Goal: Contribute content: Contribute content

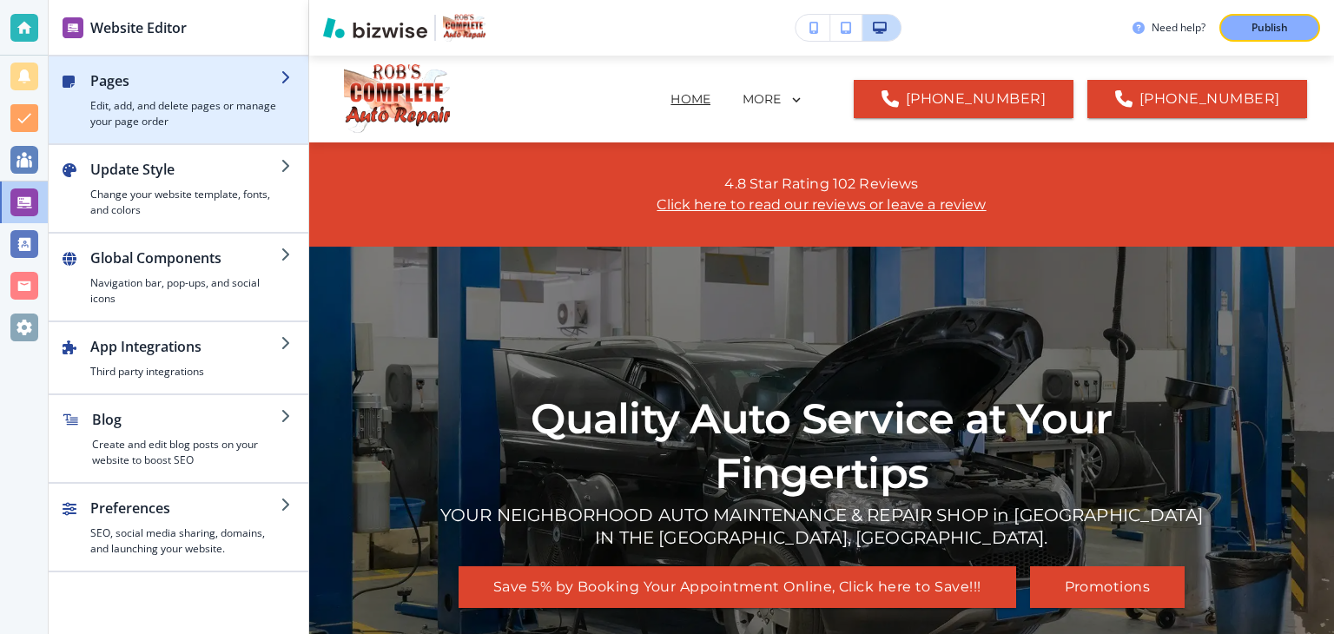
click at [286, 78] on icon "button" at bounding box center [288, 77] width 14 height 14
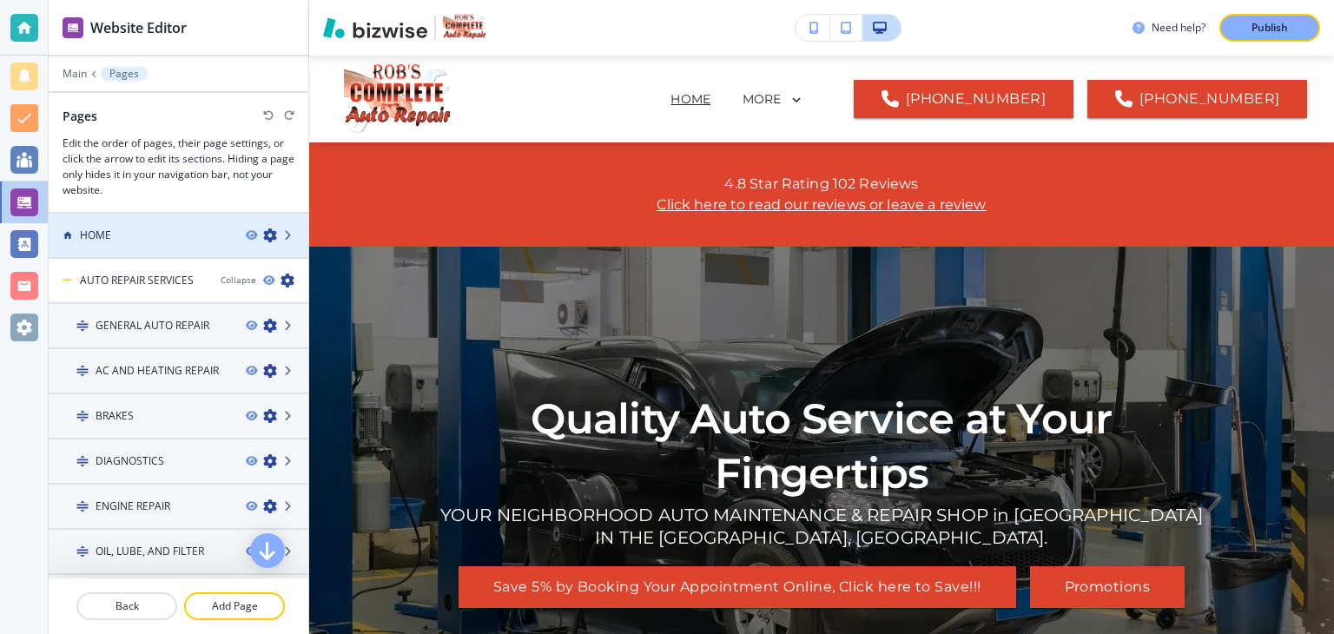
click at [277, 228] on div at bounding box center [277, 235] width 63 height 14
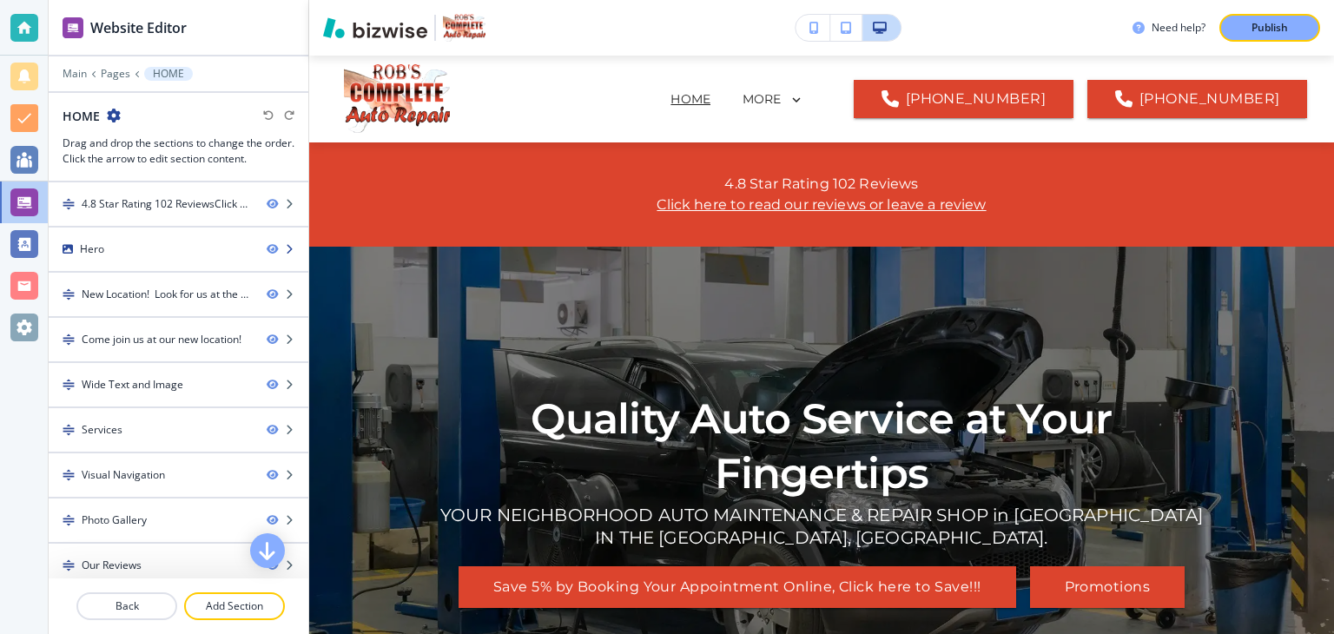
click at [284, 250] on icon "button" at bounding box center [289, 249] width 10 height 10
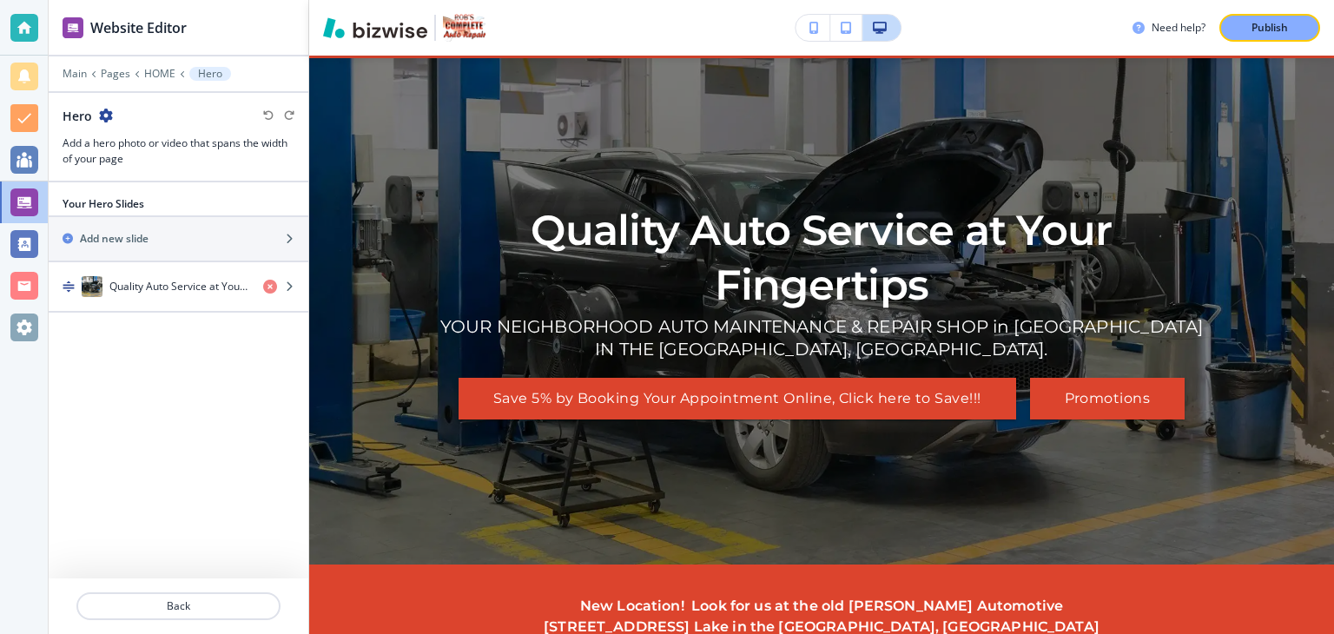
scroll to position [191, 0]
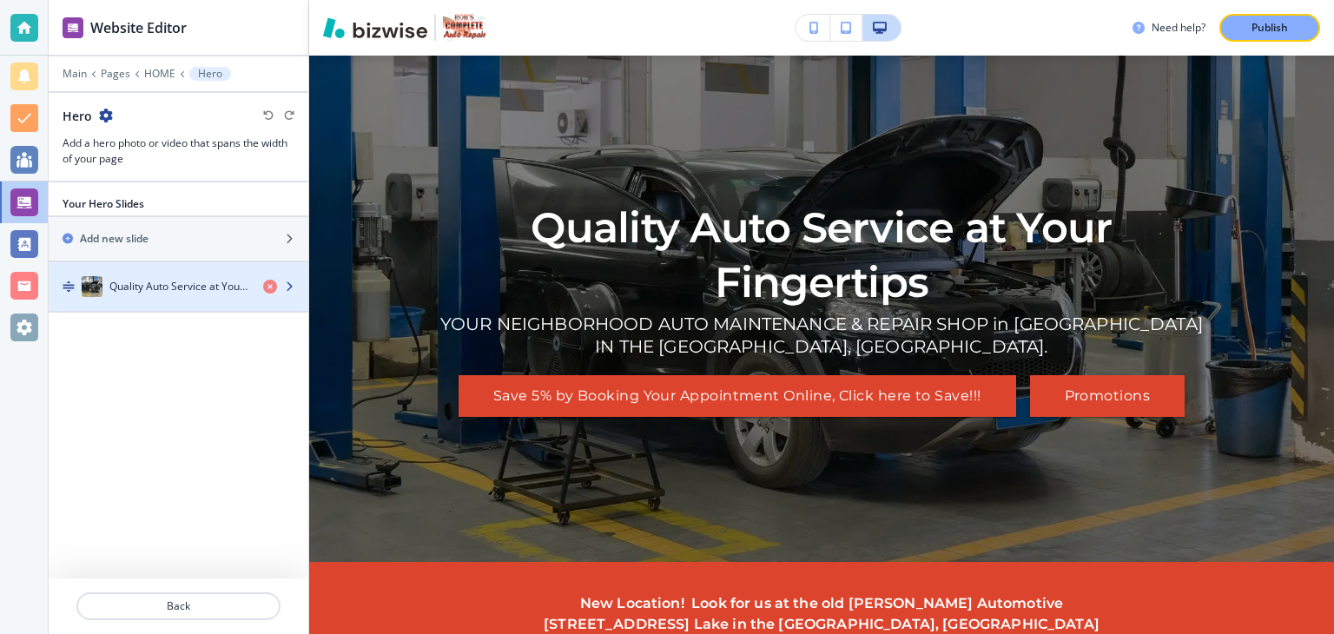
click at [288, 286] on icon "button" at bounding box center [289, 286] width 10 height 10
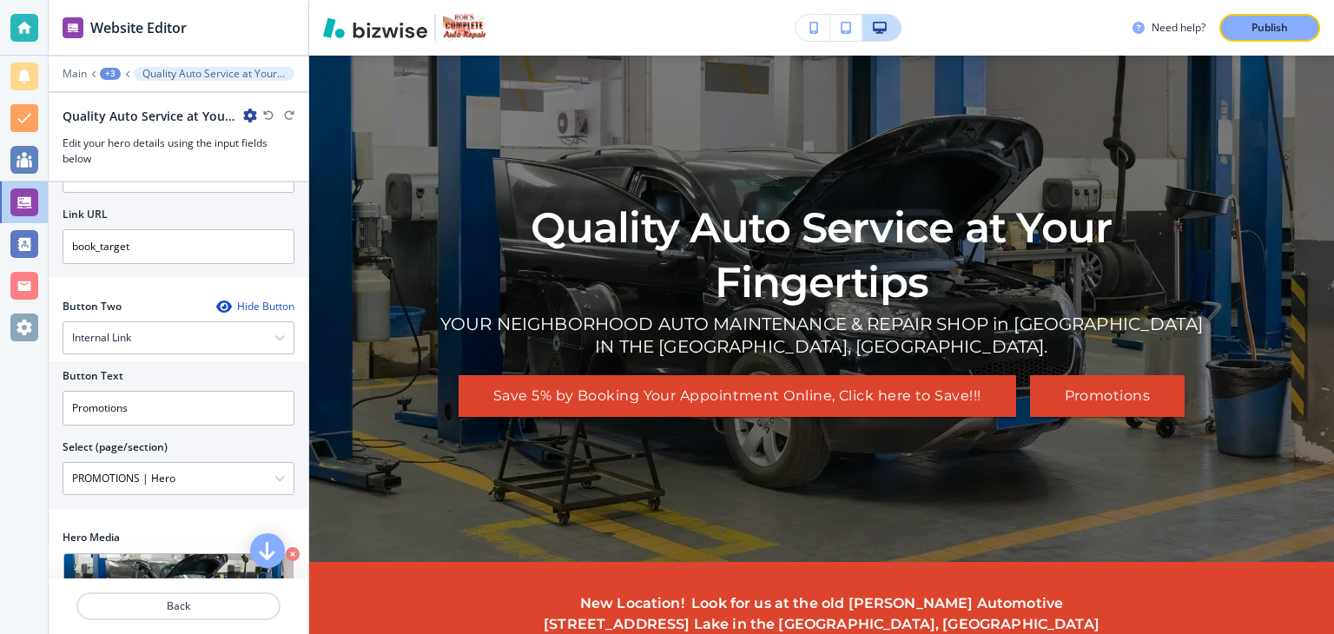
scroll to position [452, 0]
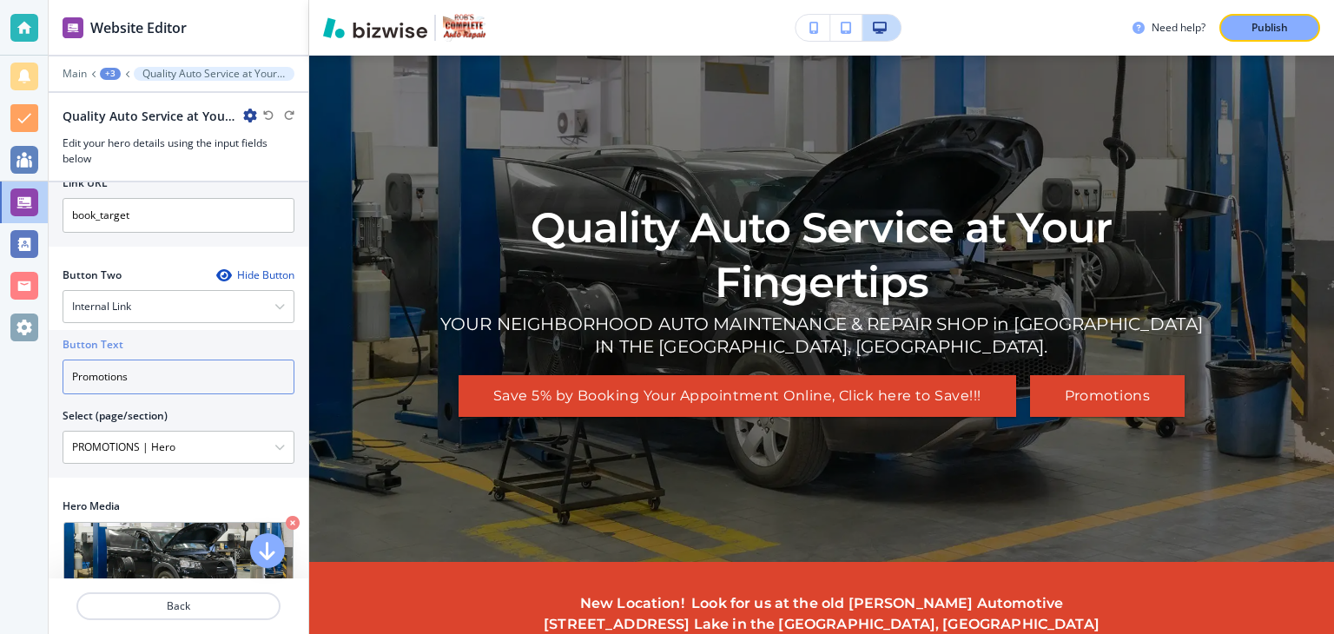
drag, startPoint x: 136, startPoint y: 341, endPoint x: 52, endPoint y: 339, distance: 84.3
click at [52, 339] on div "Button Text Promotions Select (page/section) PROMOTIONS | Hero HOME HOME | 4.8 …" at bounding box center [179, 404] width 260 height 148
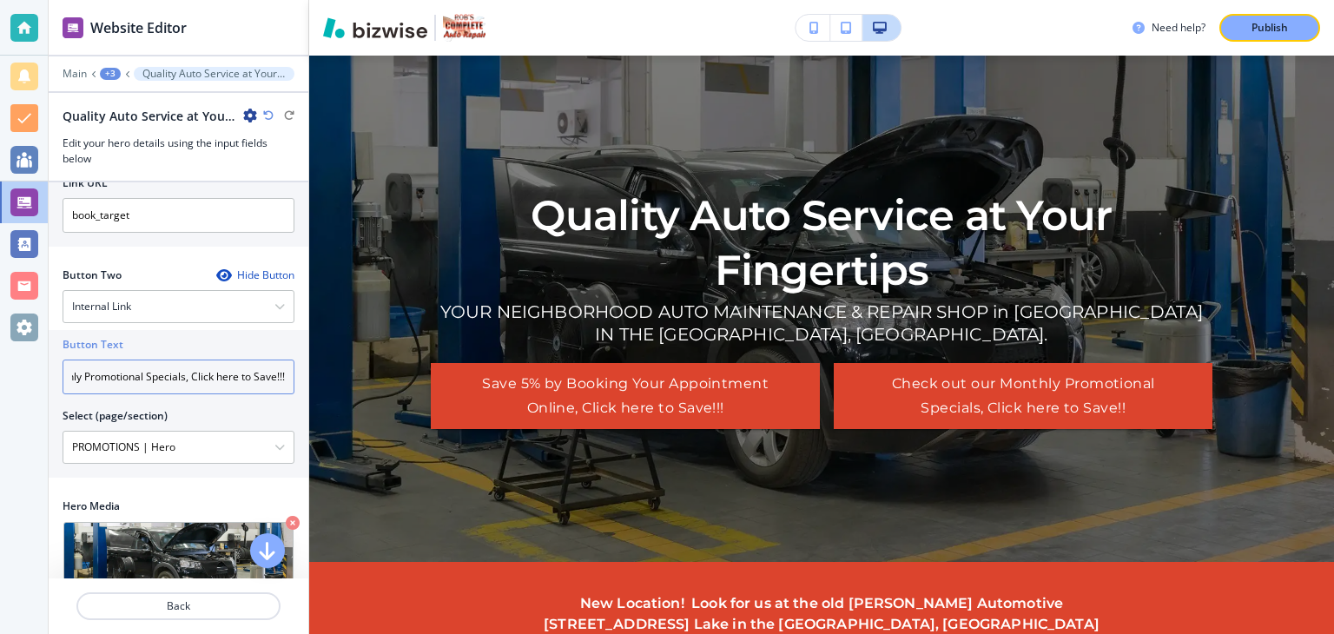
scroll to position [0, 114]
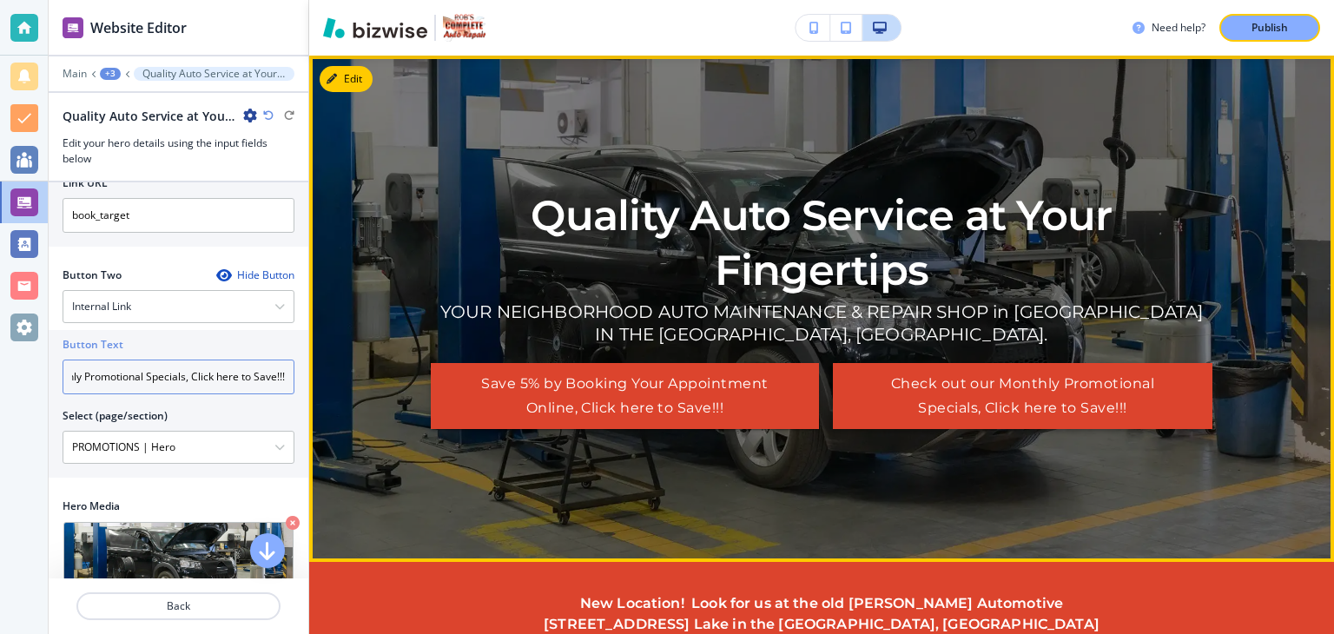
type input "Check out our Monthly Promotional Specials, Click here to Save!!!"
click at [1021, 384] on button "Check out our Monthly Promotional Specials, Click here to Save!!!" at bounding box center [1023, 396] width 380 height 66
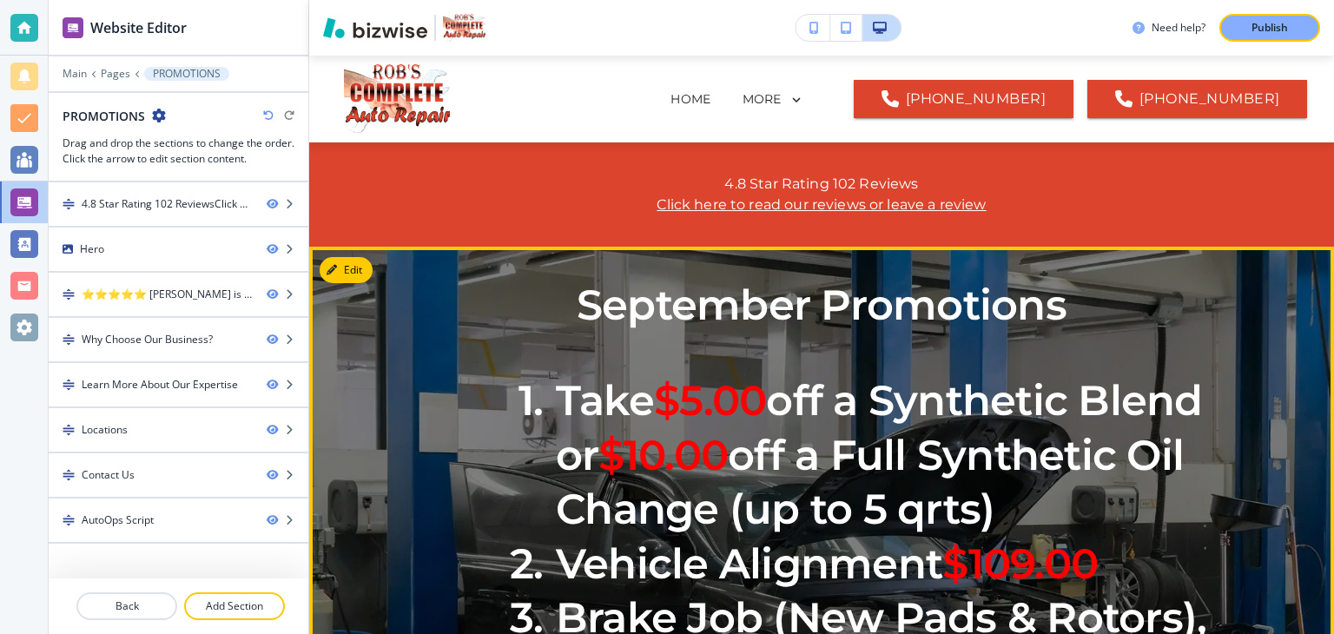
click at [1080, 313] on p "September Promotions" at bounding box center [822, 305] width 782 height 54
click at [363, 276] on button "Edit This Section" at bounding box center [378, 270] width 117 height 26
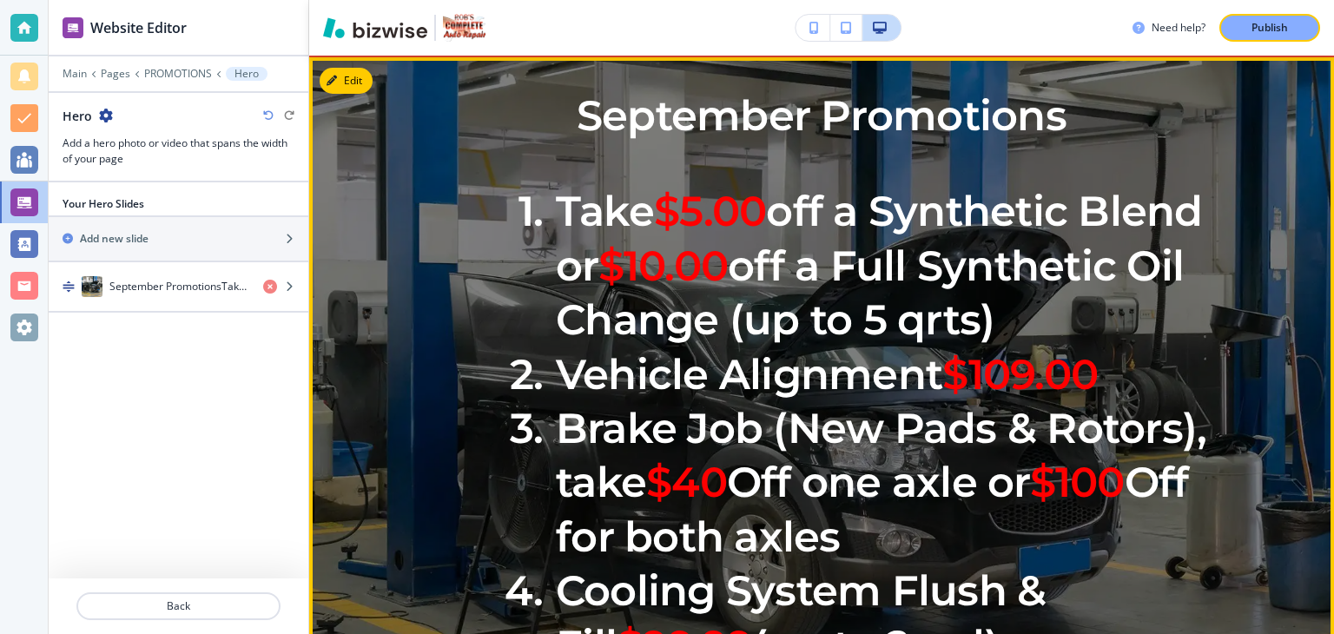
scroll to position [191, 0]
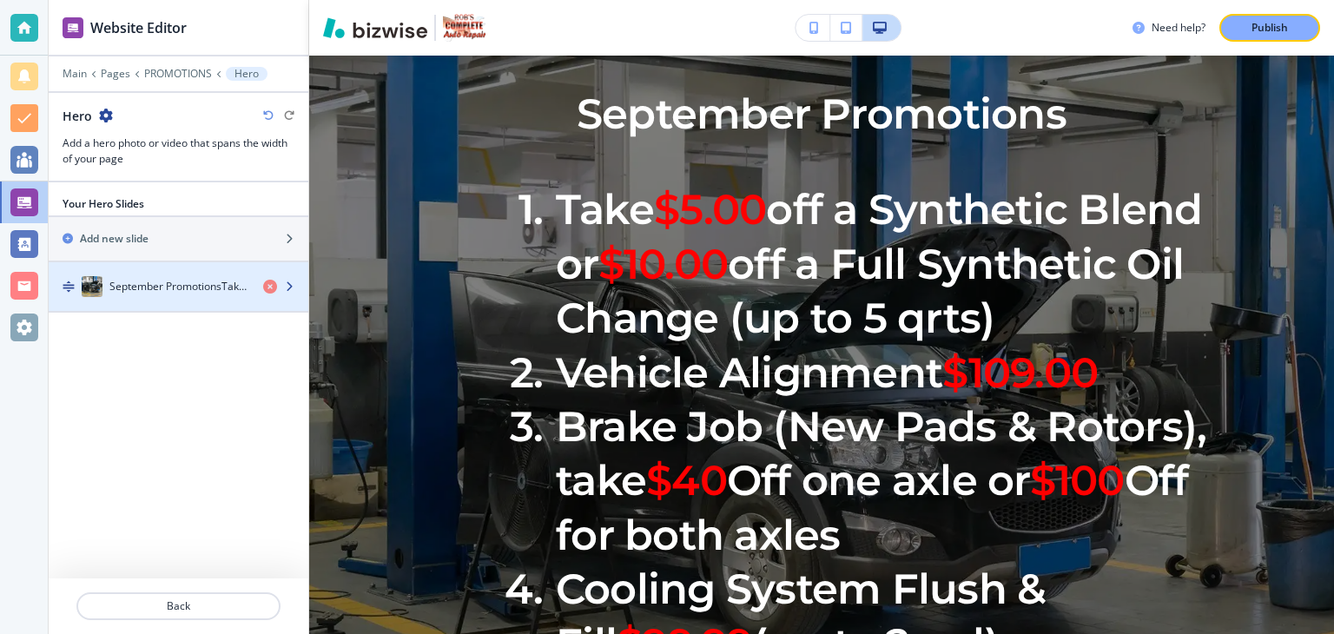
click at [215, 288] on h4 "September PromotionsTake $5.00 off a Synthetic Blend or $10.00 off a Full Synth…" at bounding box center [179, 287] width 140 height 16
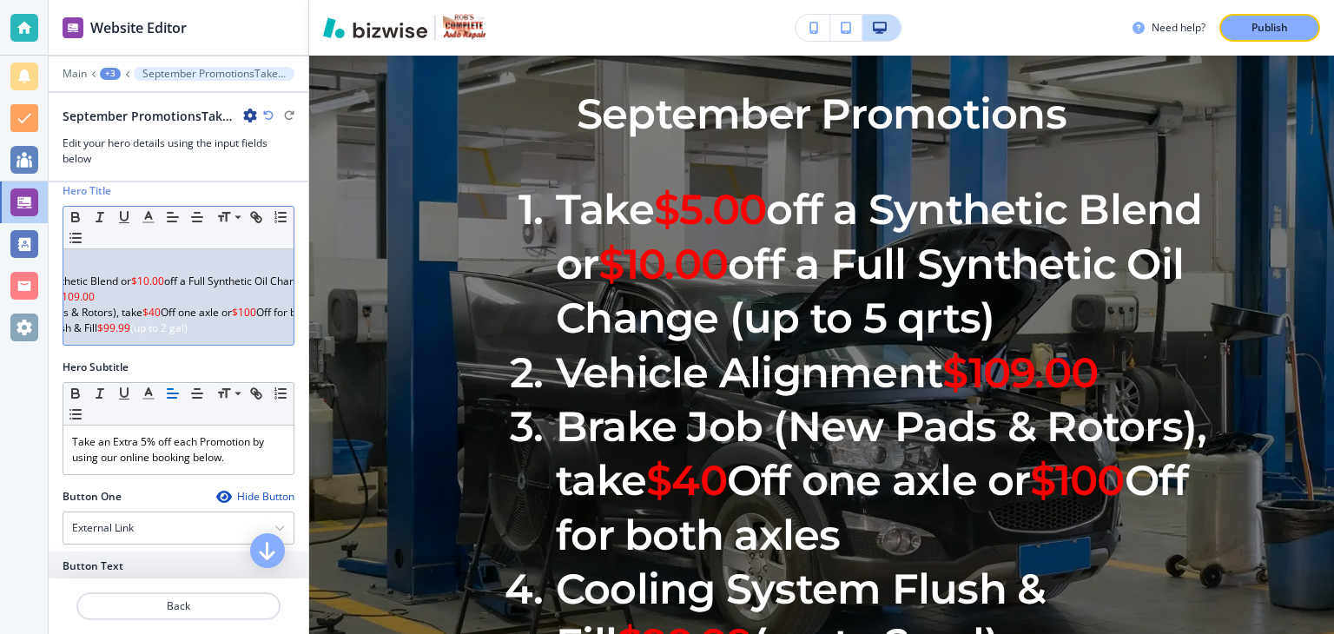
scroll to position [0, 131]
drag, startPoint x: 142, startPoint y: 325, endPoint x: 222, endPoint y: 336, distance: 81.6
click at [222, 336] on div "September Promotions Take $5.00 off a Synthetic Blend or $10.00 off a Full Synt…" at bounding box center [178, 297] width 230 height 96
click at [149, 219] on icon "button" at bounding box center [149, 217] width 16 height 16
click at [122, 235] on div "Small Normal Large Huge" at bounding box center [178, 228] width 230 height 43
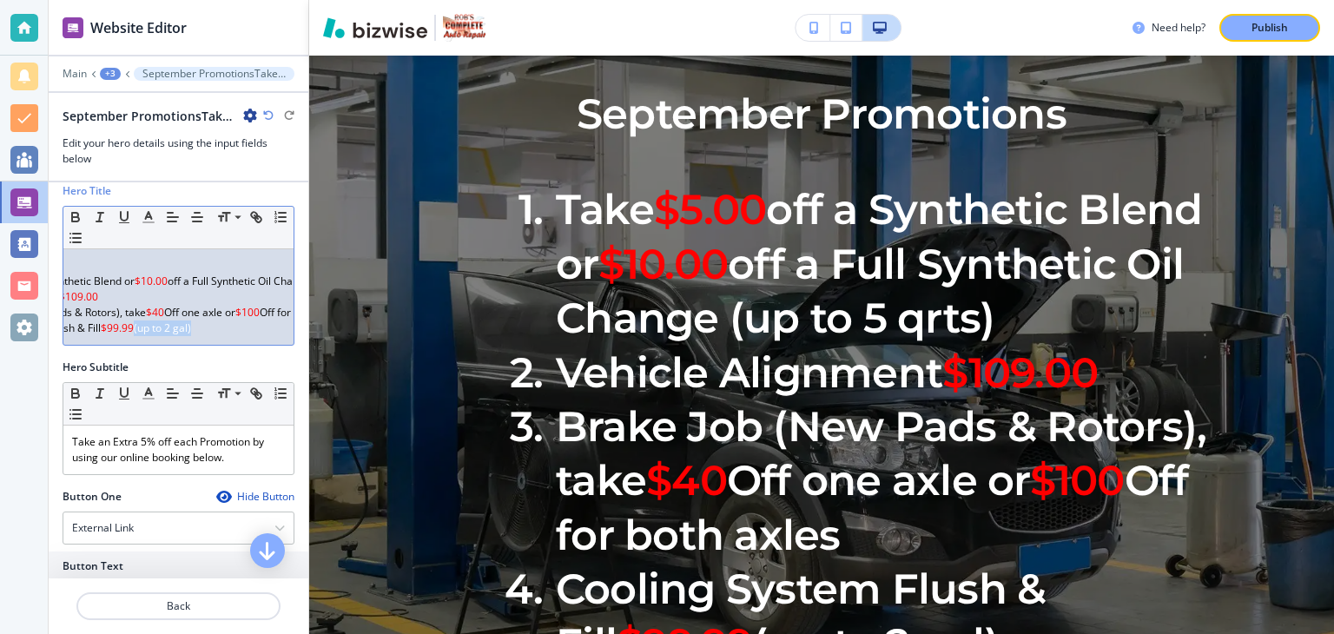
drag, startPoint x: 141, startPoint y: 327, endPoint x: 198, endPoint y: 334, distance: 57.7
click at [198, 334] on div "September Promotions Take $5.00 off a Synthetic Blend or $10.00 off a Full Synt…" at bounding box center [178, 297] width 230 height 96
click at [149, 217] on icon "button" at bounding box center [149, 217] width 16 height 16
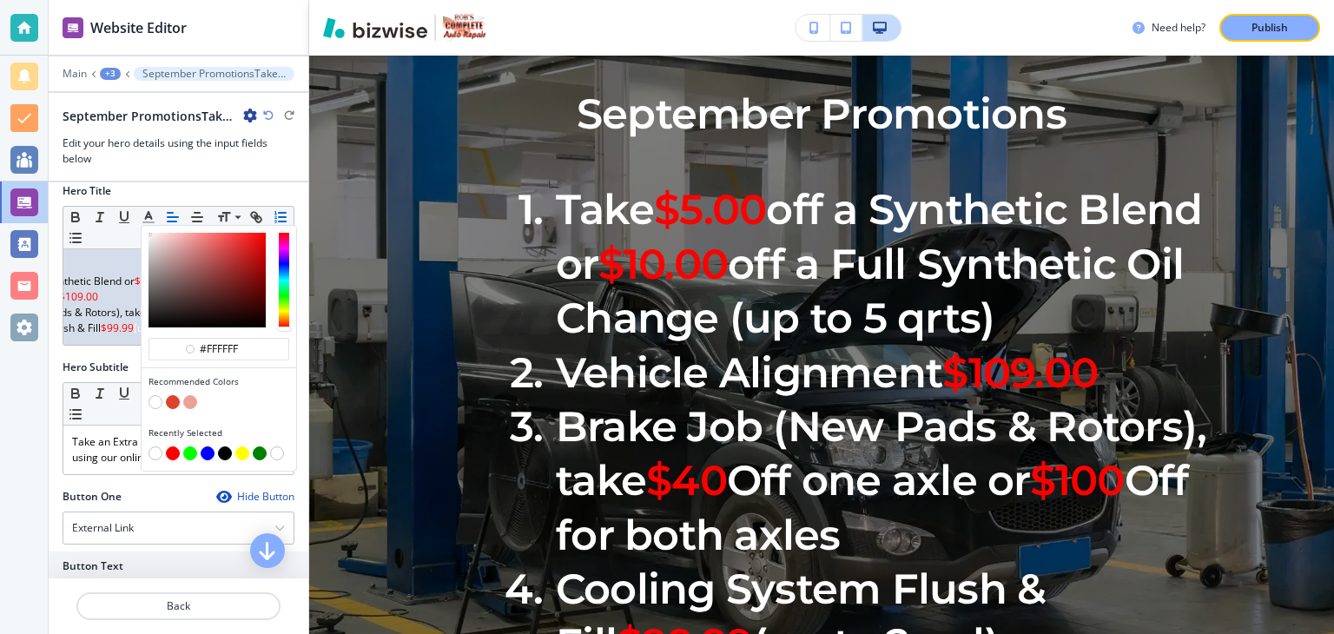
click at [252, 168] on div at bounding box center [179, 174] width 260 height 14
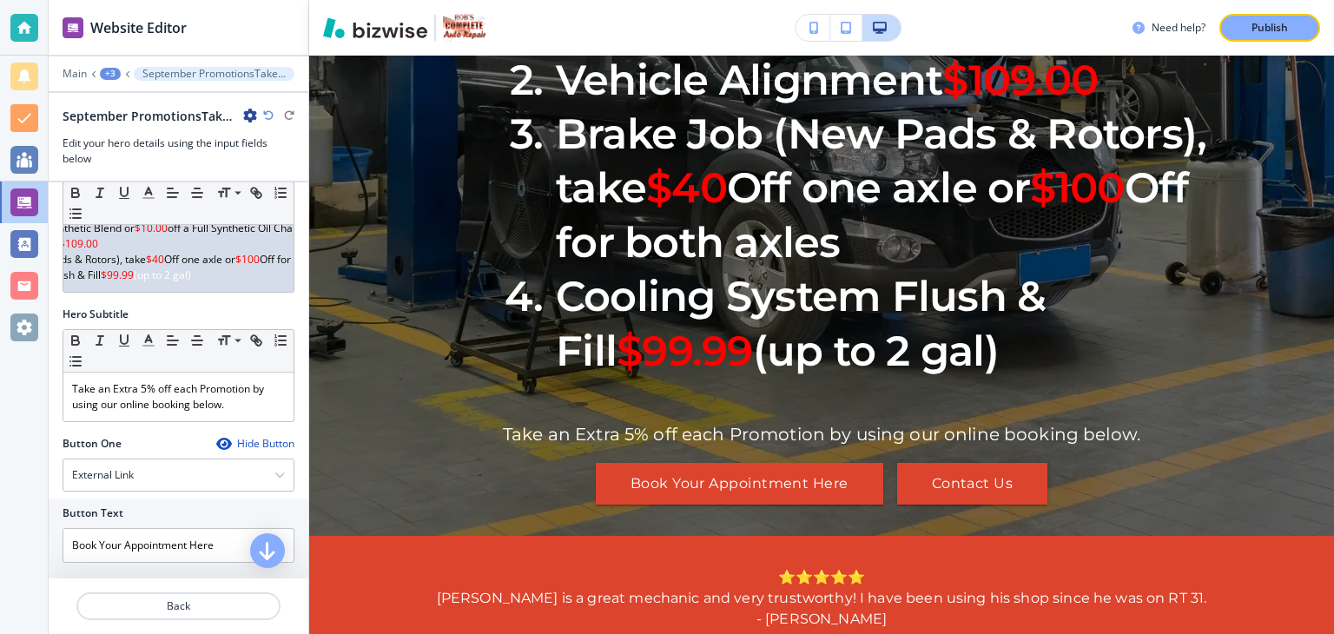
scroll to position [70, 0]
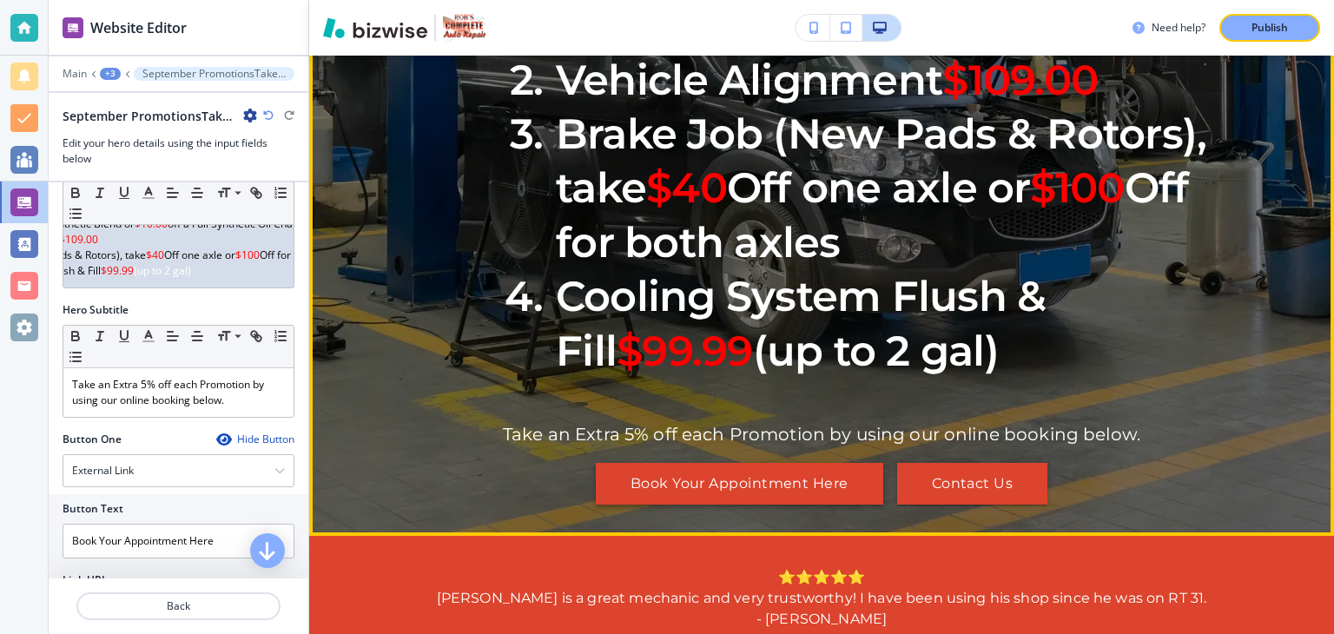
click at [841, 505] on button "Book Your Appointment Here" at bounding box center [740, 484] width 288 height 42
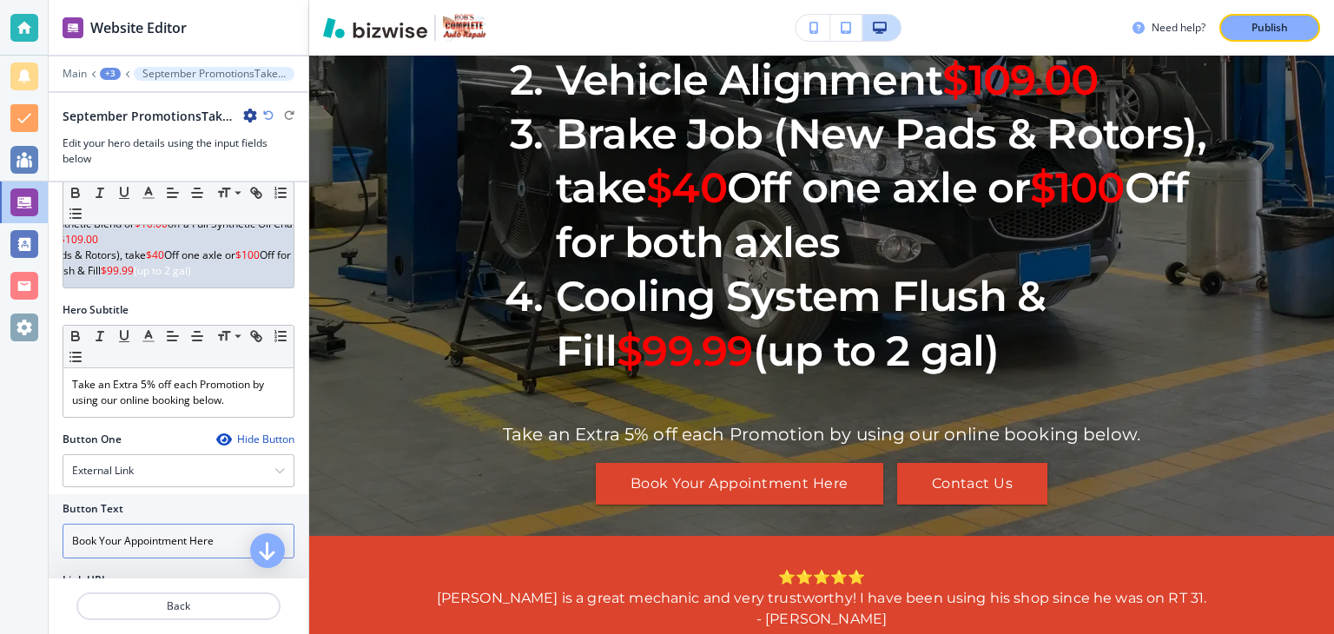
click at [215, 553] on input "Book Your Appointment Here" at bounding box center [179, 541] width 232 height 35
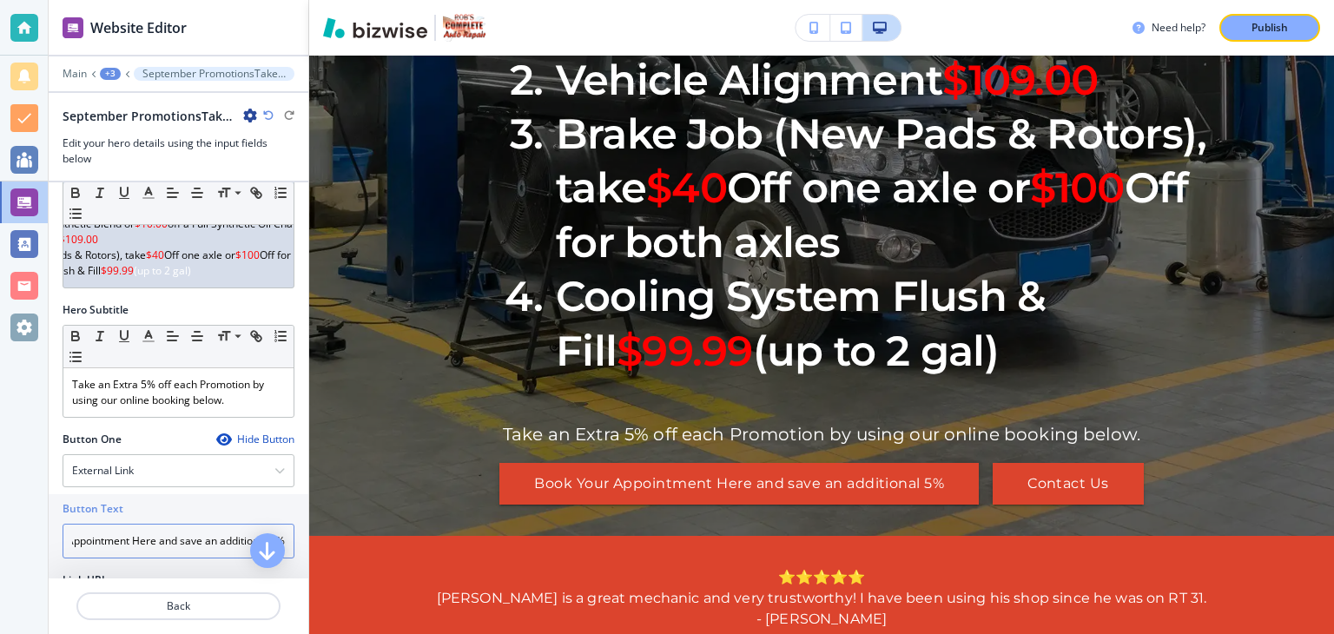
scroll to position [0, 73]
type input "Book Your Appointment Here and save an additional 5%"
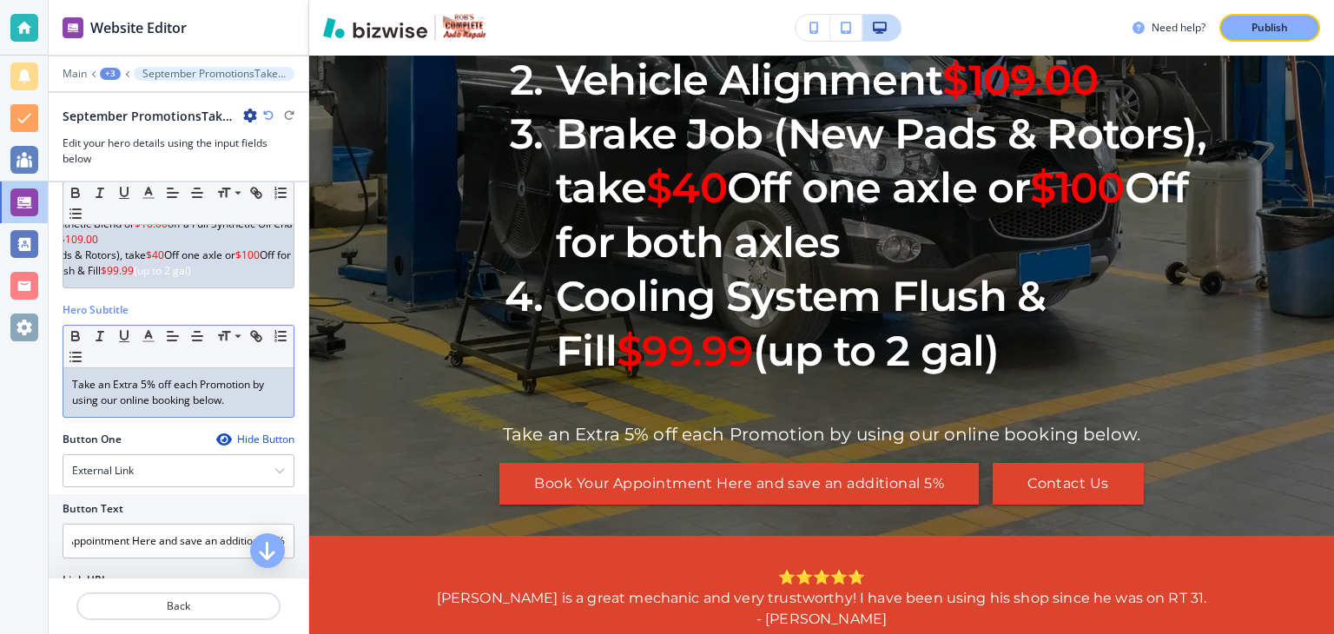
scroll to position [0, 0]
click at [77, 386] on div "Take an Extra 5% off each Promotion by using our online booking below." at bounding box center [178, 392] width 230 height 49
click at [69, 390] on div "Take an Extra 5% off each Promotion by using our online booking below." at bounding box center [178, 392] width 230 height 49
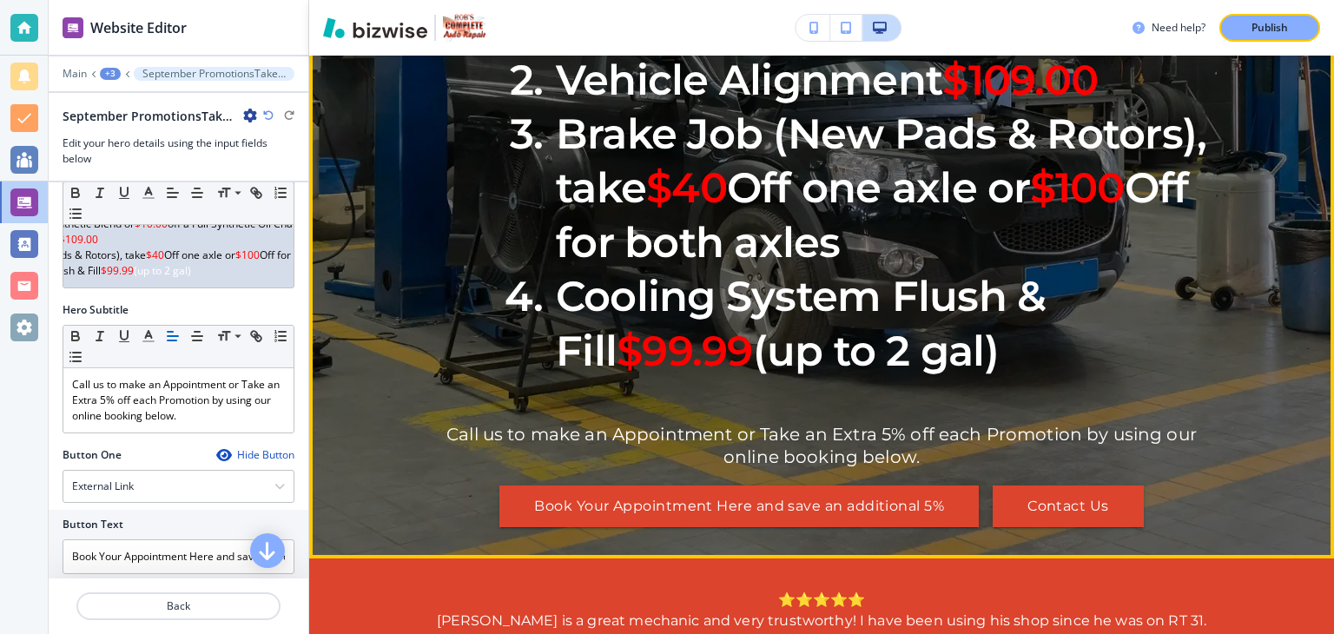
click at [1105, 468] on p "Call us to make an Appointment or Take an Extra 5% off each Promotion by using …" at bounding box center [822, 445] width 782 height 45
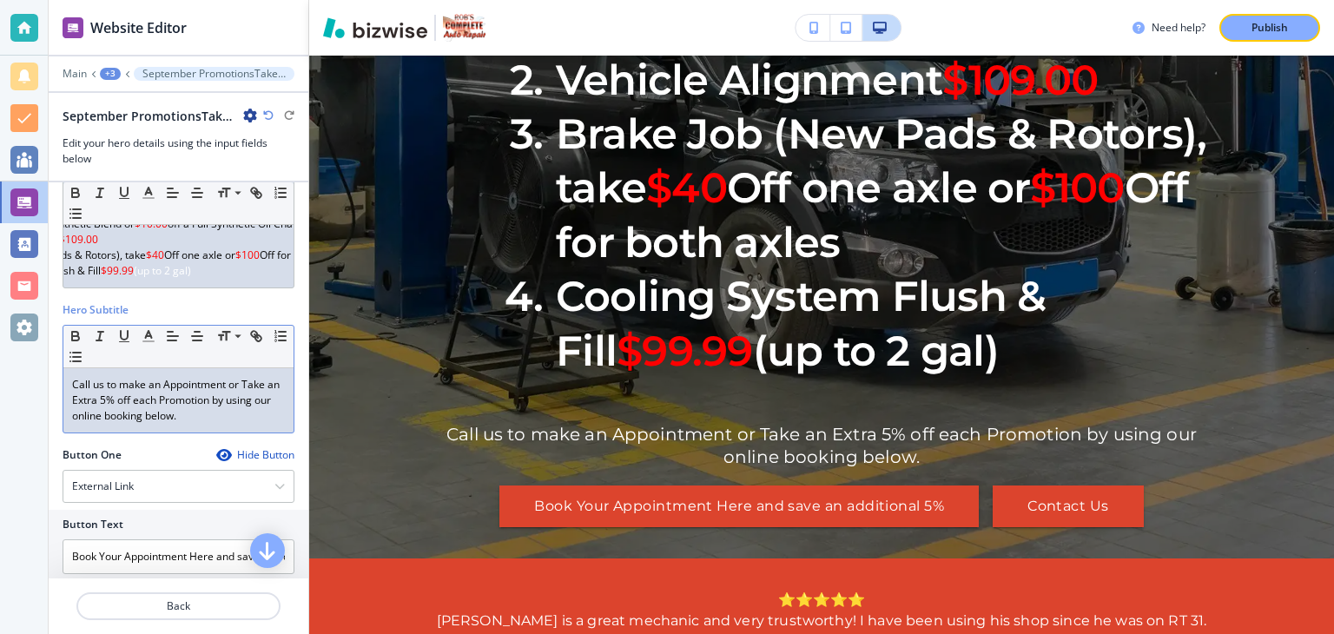
click at [241, 413] on p "Call us to make an Appointment or Take an Extra 5% off each Promotion by using …" at bounding box center [178, 400] width 213 height 47
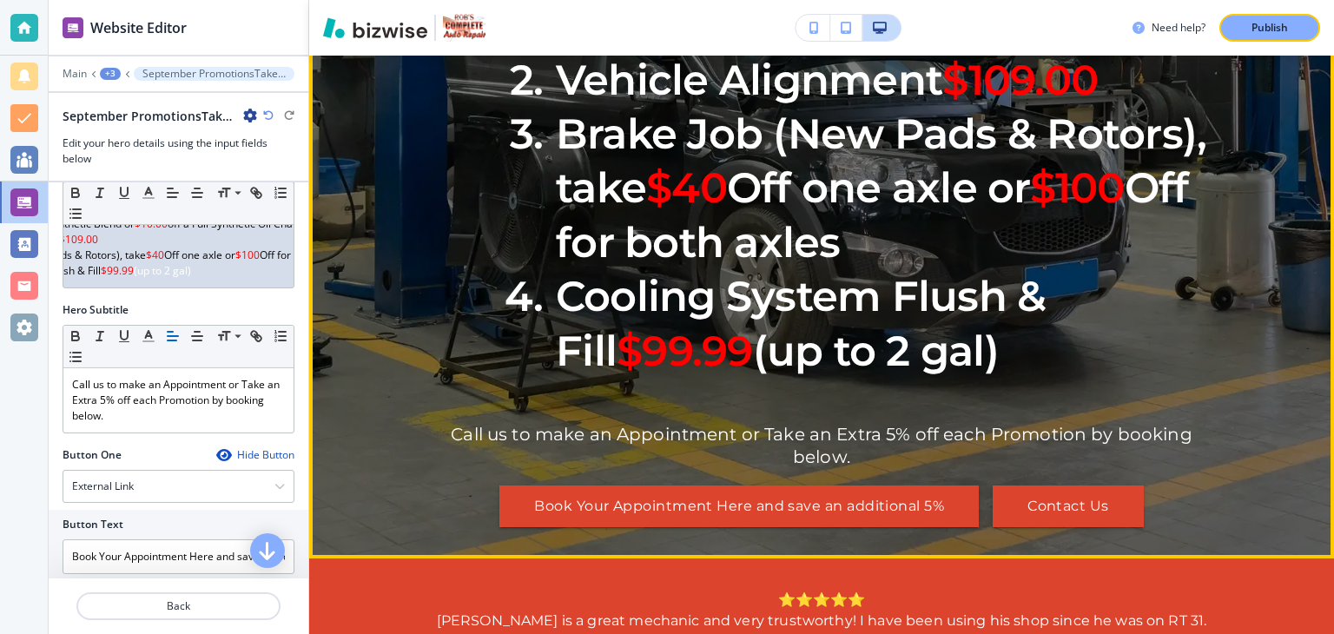
click at [512, 468] on p "Call us to make an Appointment or Take an Extra 5% off each Promotion by bookin…" at bounding box center [822, 445] width 782 height 45
click at [507, 468] on p "Call us to make an Appointment or Take an Extra 5% off each Promotion by bookin…" at bounding box center [822, 445] width 782 height 45
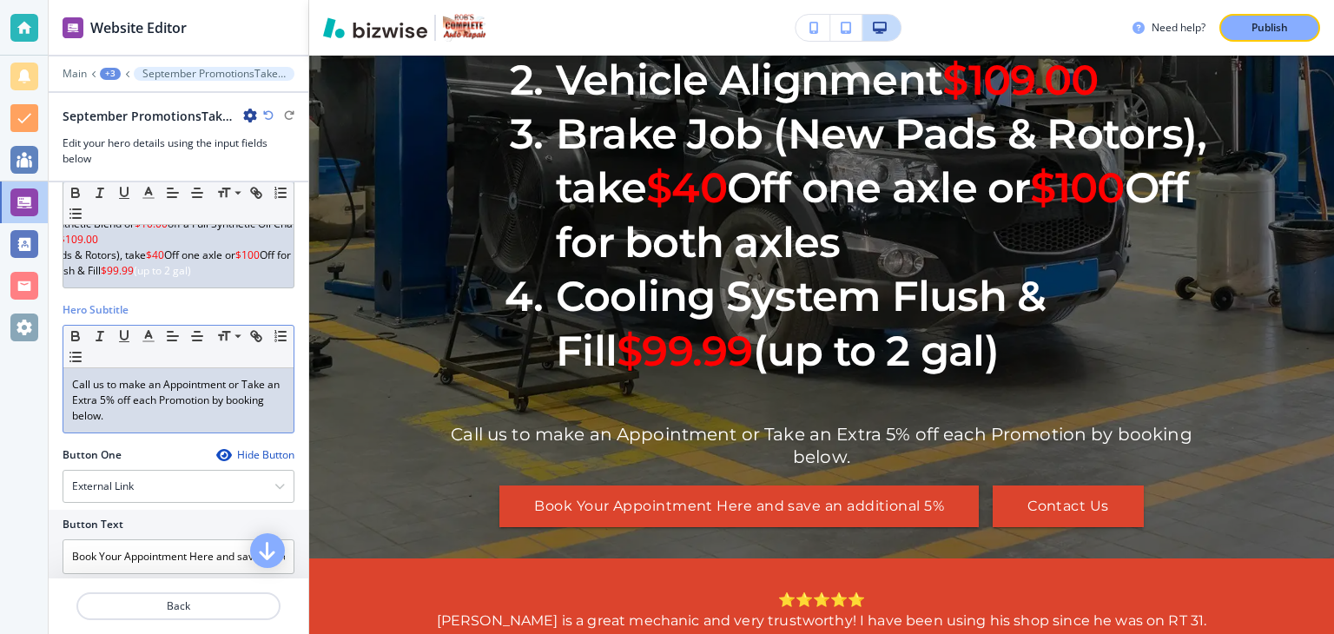
click at [108, 393] on p "Call us to make an Appointment or Take an Extra 5% off each Promotion by bookin…" at bounding box center [178, 400] width 213 height 47
click at [107, 397] on p "Call us to make an Appointment or Take an Extra 5% off each Promotion by bookin…" at bounding box center [178, 400] width 213 height 47
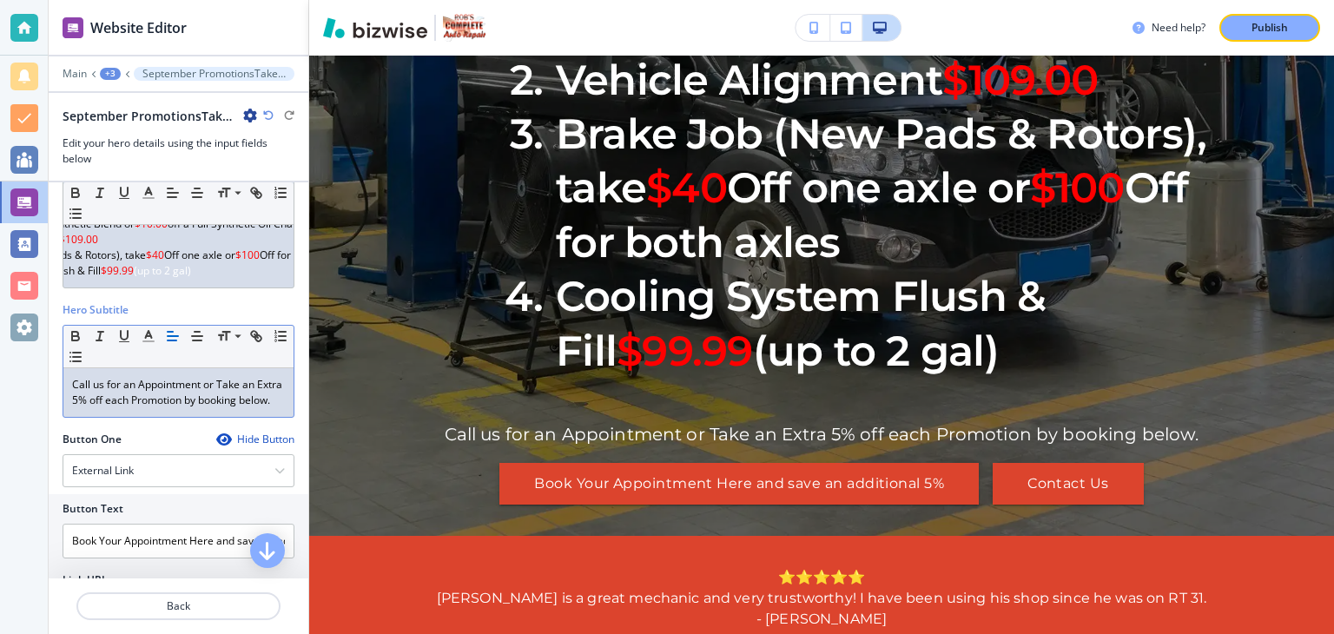
click at [73, 408] on p "Call us for an Appointment or Take an Extra 5% off each Promotion by booking be…" at bounding box center [178, 392] width 213 height 31
click at [222, 397] on p "Call us for an Appointment or Take an Extra 5% off each Promotion by booking on…" at bounding box center [178, 392] width 213 height 31
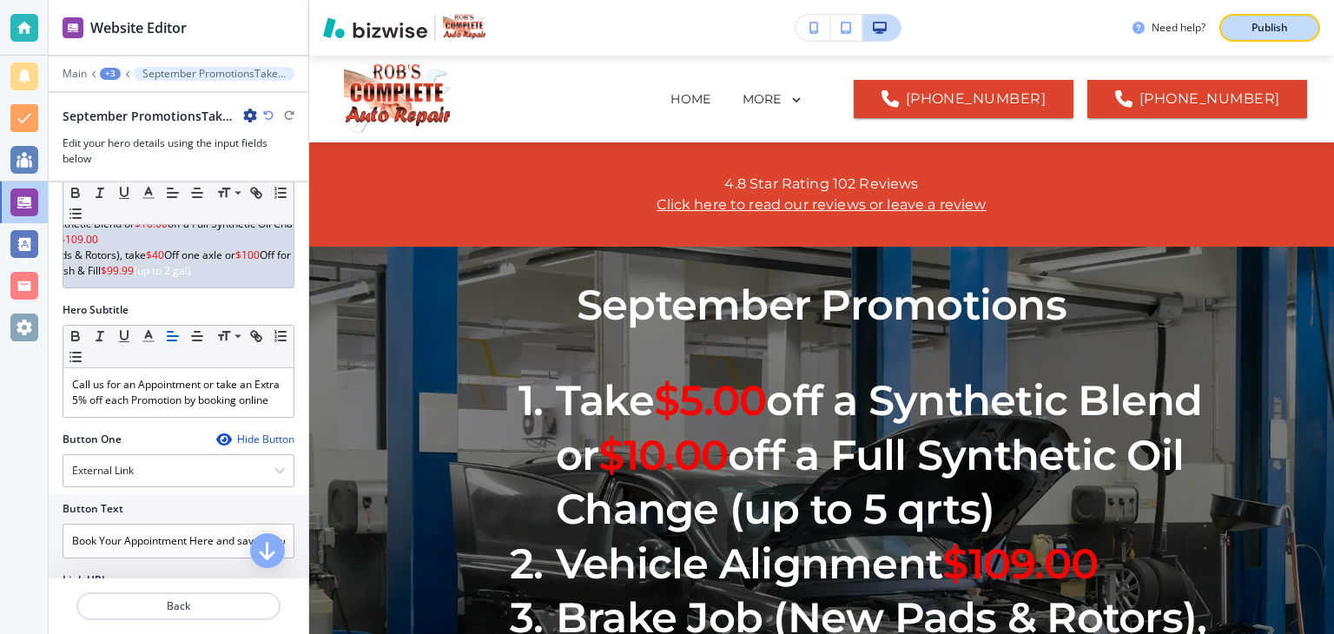
click at [1256, 21] on p "Publish" at bounding box center [1270, 28] width 36 height 16
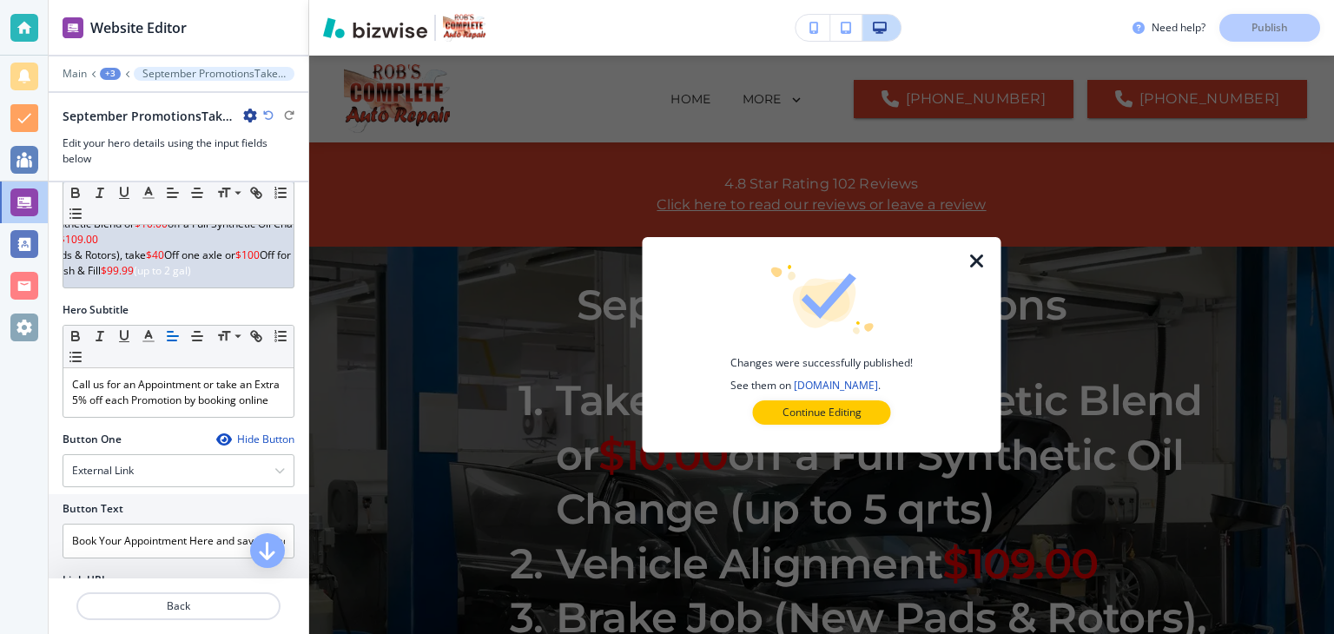
click at [976, 261] on icon "button" at bounding box center [977, 261] width 21 height 21
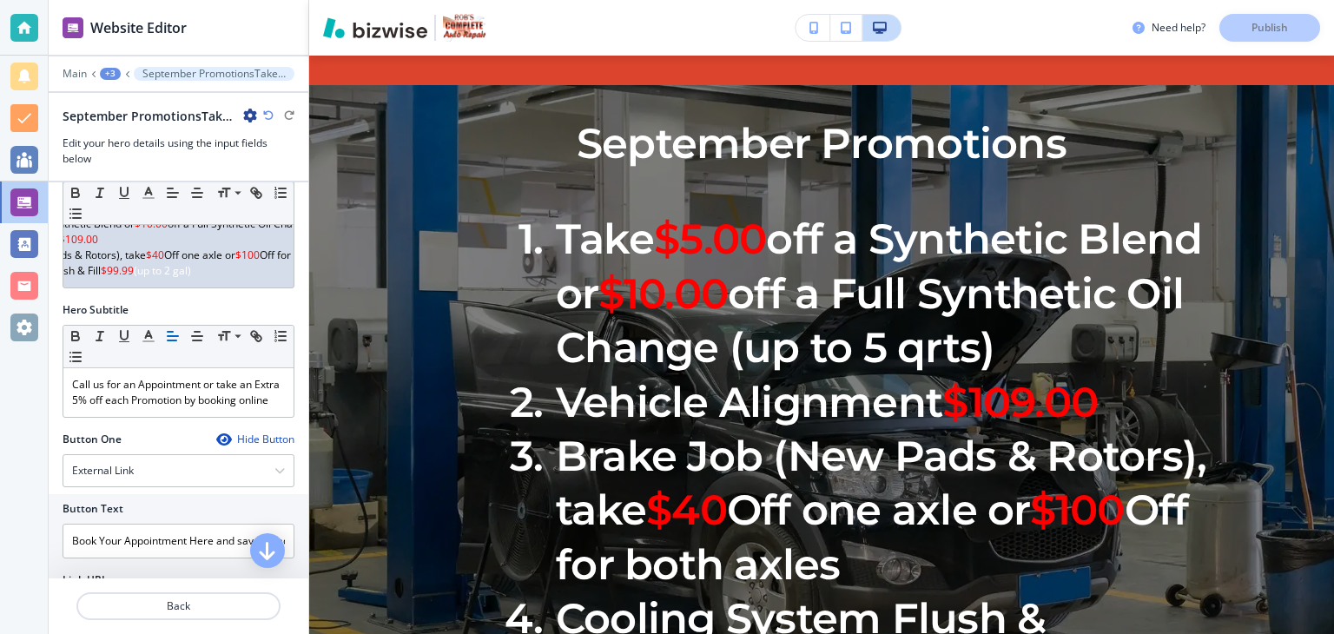
scroll to position [232, 0]
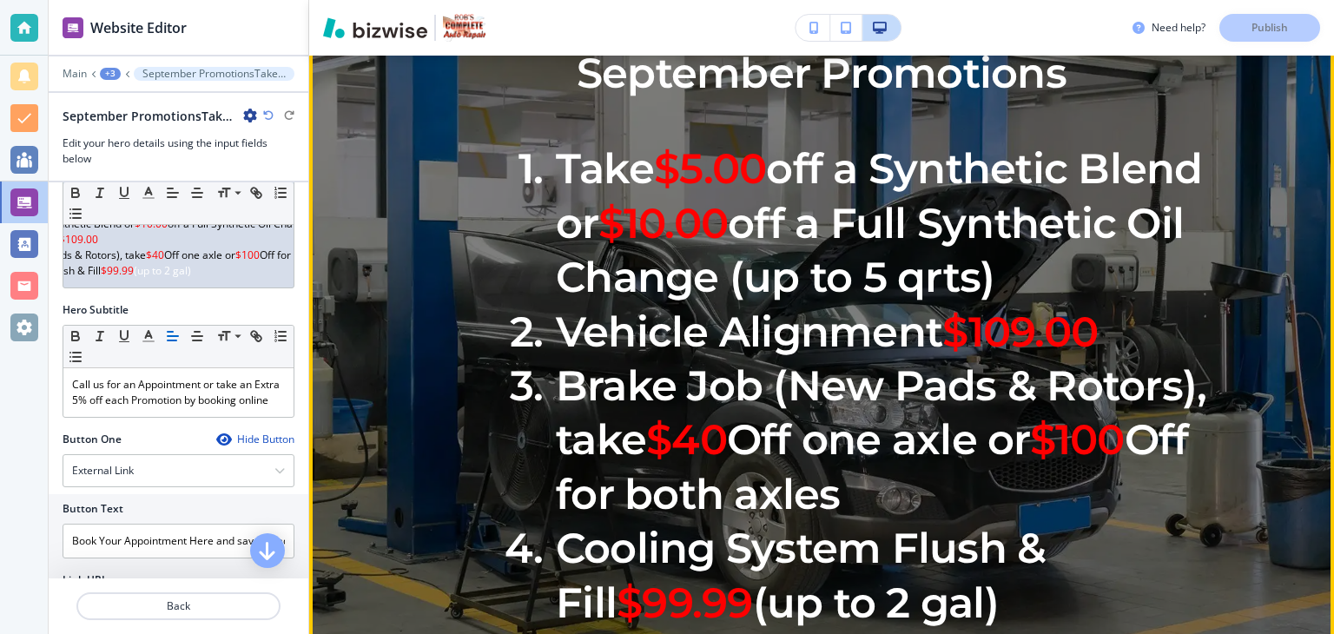
click at [601, 304] on li "Take $5.00 off a Synthetic Blend or $10.00 off a Full Synthetic Oil Change (up …" at bounding box center [852, 223] width 719 height 162
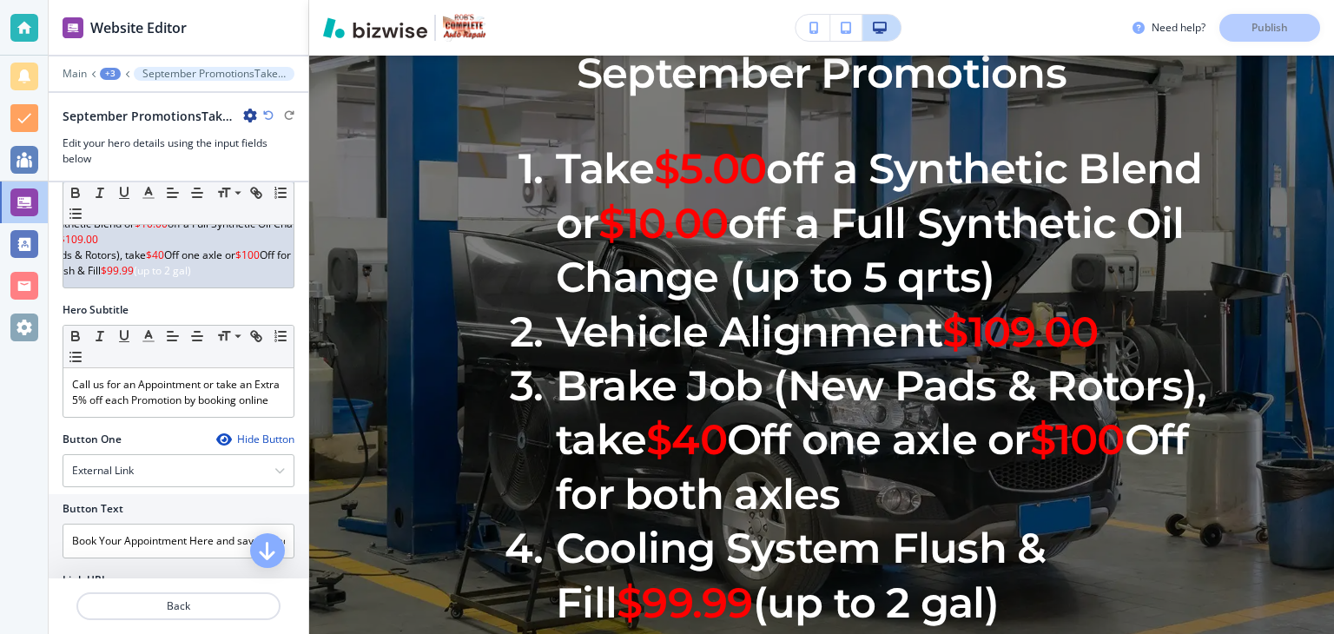
scroll to position [0, 0]
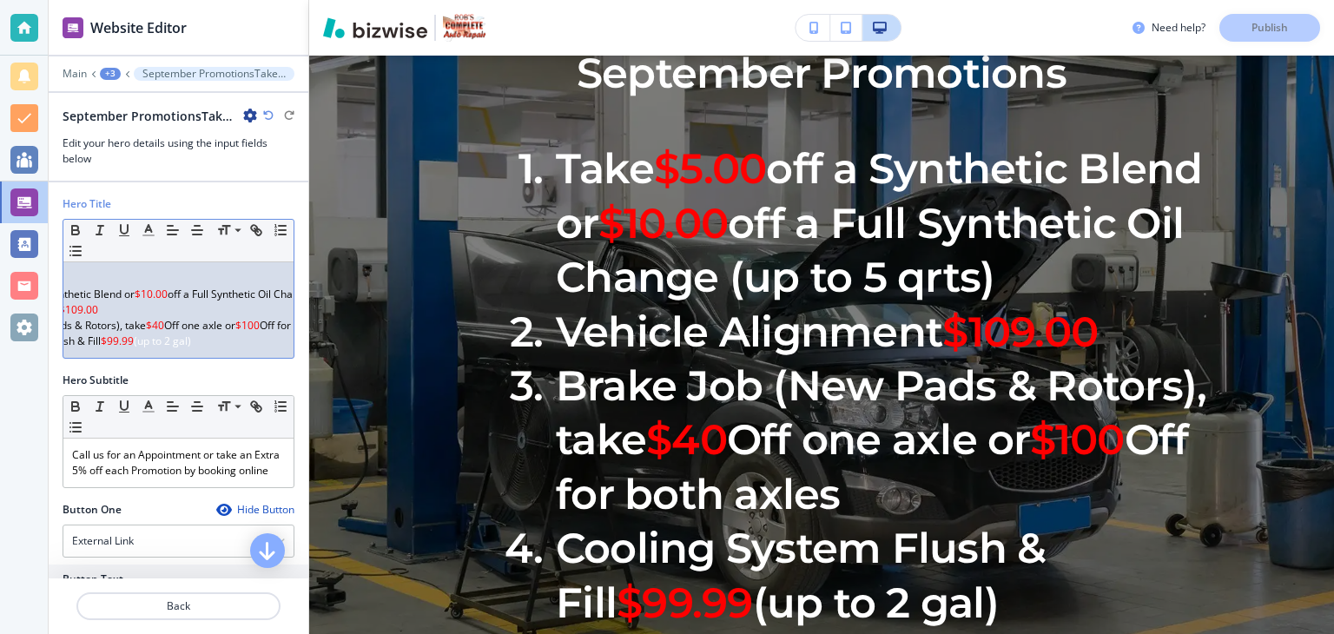
click at [191, 341] on span "(up to 2 gal)" at bounding box center [162, 341] width 57 height 15
click at [209, 343] on div "September Promotions Take $5.00 off a Synthetic Blend or $10.00 off a Full Synt…" at bounding box center [178, 310] width 230 height 96
drag, startPoint x: 142, startPoint y: 339, endPoint x: 209, endPoint y: 342, distance: 67.0
click at [209, 342] on div "September Promotions Take $5.00 off a Synthetic Blend or $10.00 off a Full Synt…" at bounding box center [178, 310] width 230 height 96
click at [194, 341] on span "(up to 2 gall)" at bounding box center [164, 341] width 60 height 15
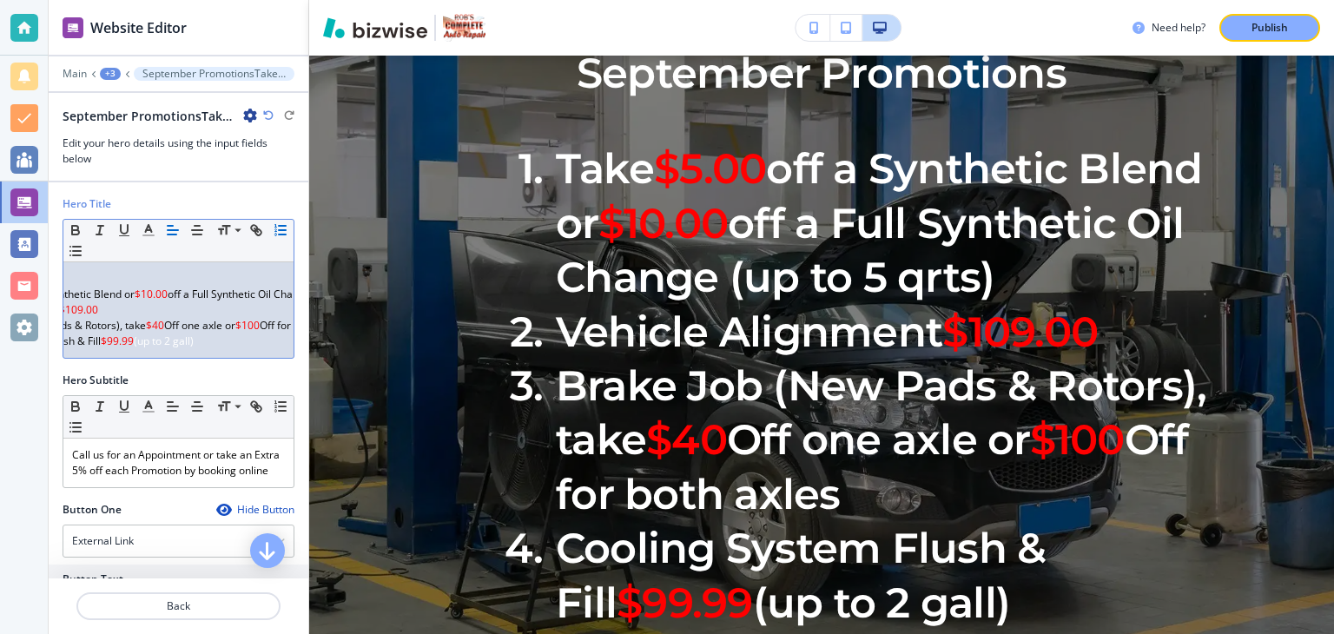
click at [205, 343] on div "September Promotions Take $5.00 off a Synthetic Blend or $10.00 off a Full Synt…" at bounding box center [178, 310] width 230 height 96
drag, startPoint x: 142, startPoint y: 340, endPoint x: 236, endPoint y: 334, distance: 94.8
click at [236, 334] on div "September Promotions Take $5.00 off a Synthetic Blend or $10.00 off a Full Synt…" at bounding box center [178, 310] width 230 height 96
click at [150, 232] on icon "button" at bounding box center [149, 230] width 16 height 16
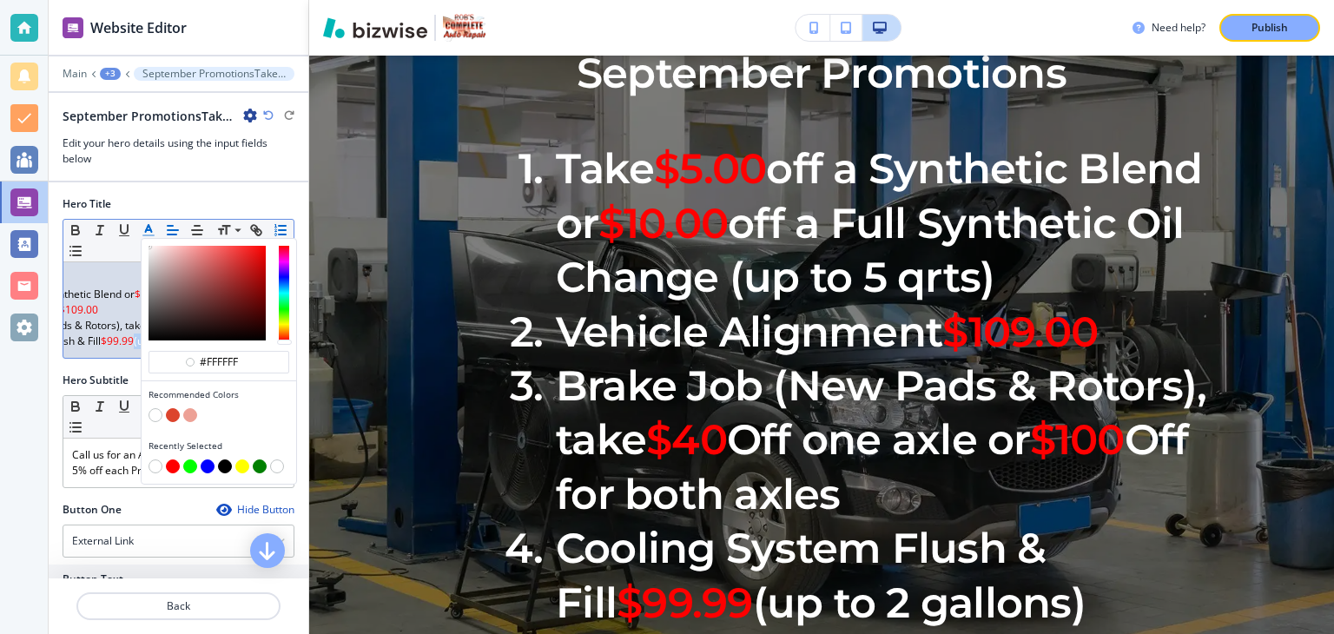
click at [294, 404] on div "Recommended Colors" at bounding box center [219, 406] width 155 height 51
click at [255, 199] on div "Hero Title" at bounding box center [179, 204] width 232 height 16
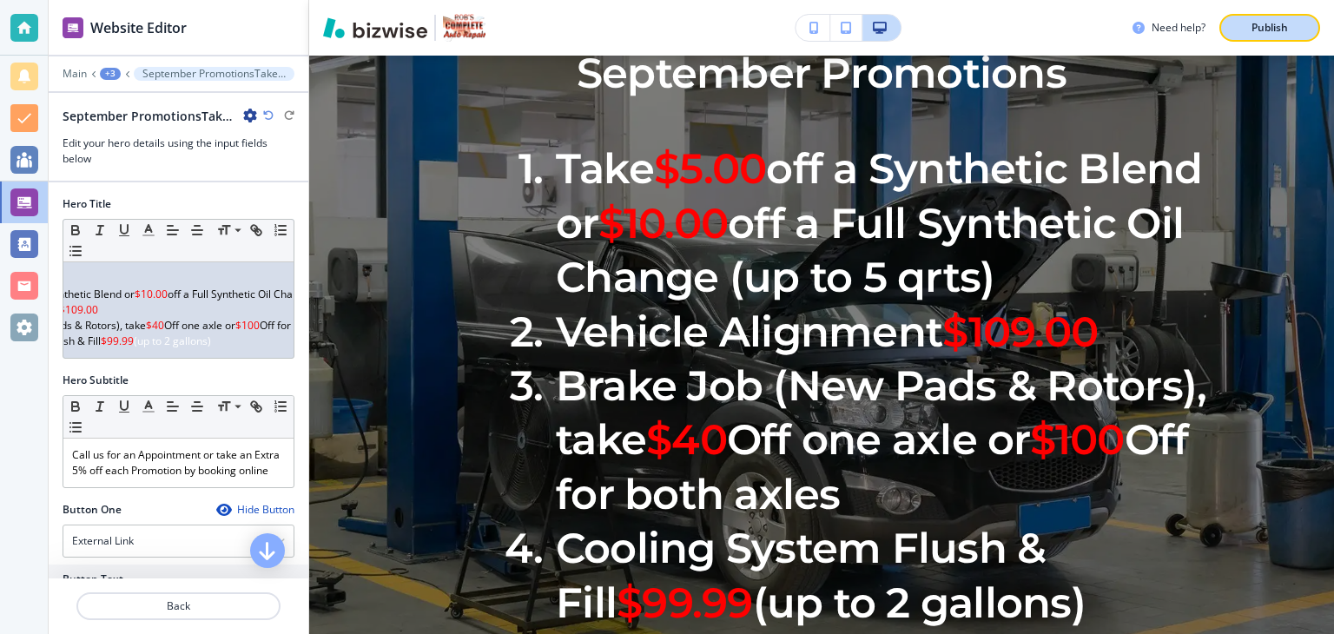
click at [1267, 21] on p "Publish" at bounding box center [1270, 28] width 36 height 16
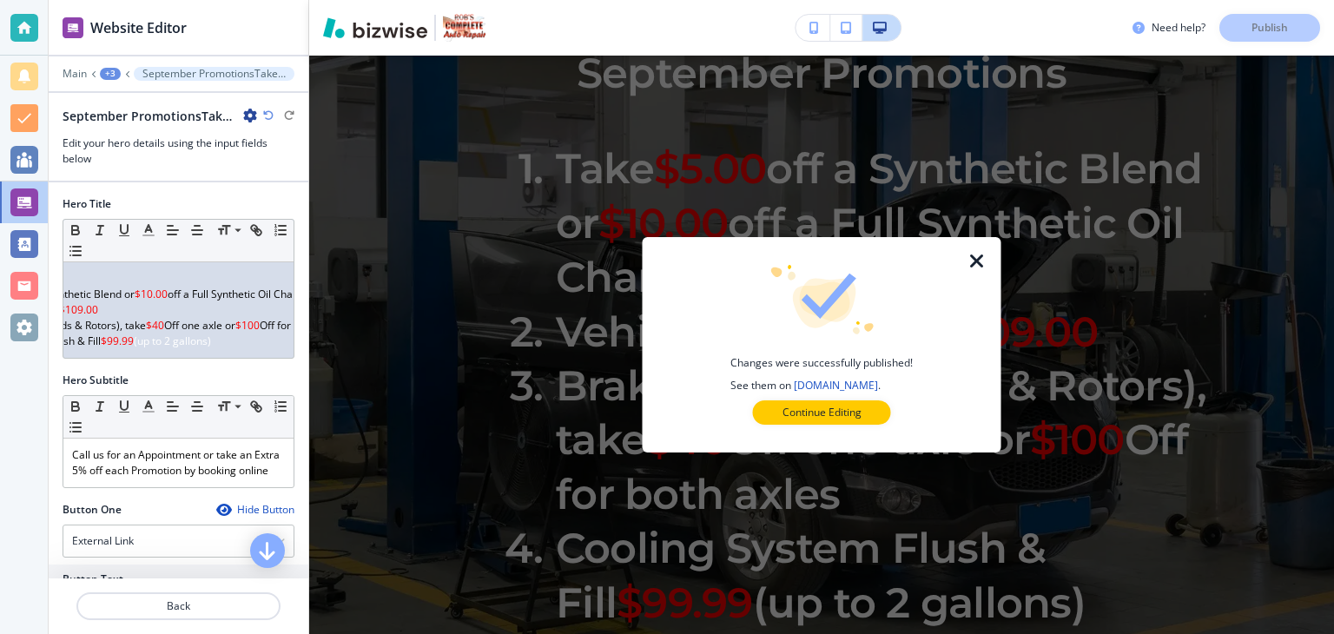
click at [985, 265] on icon "button" at bounding box center [977, 261] width 21 height 21
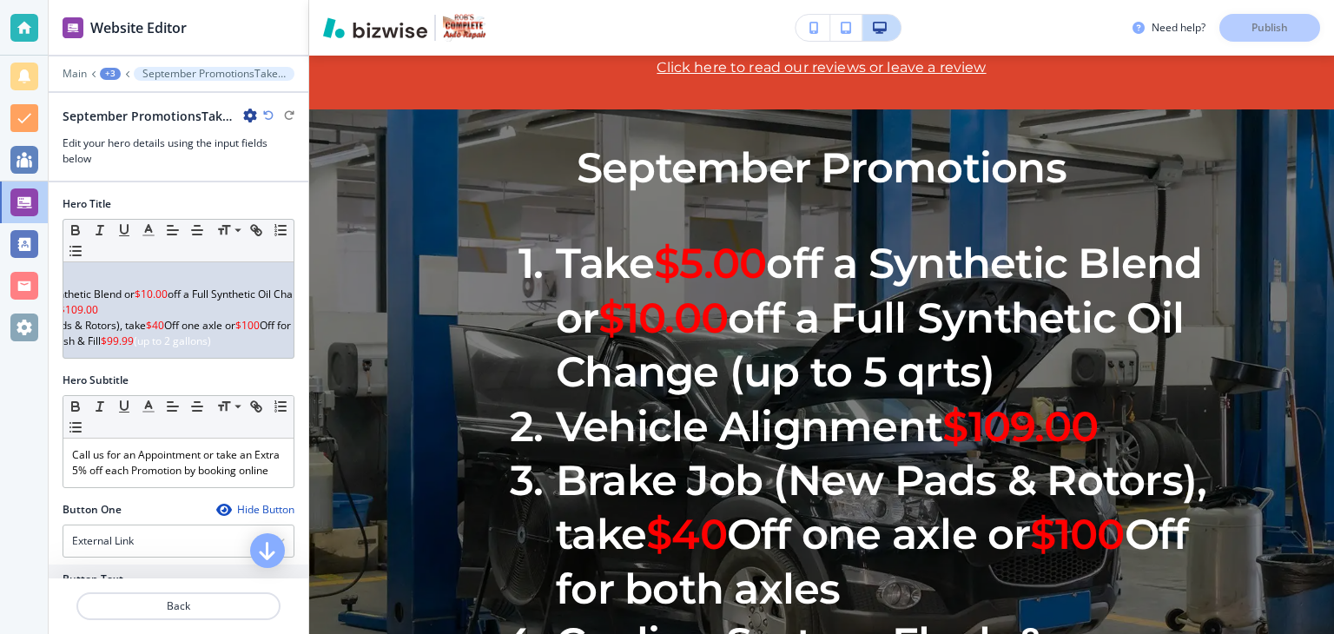
scroll to position [142, 0]
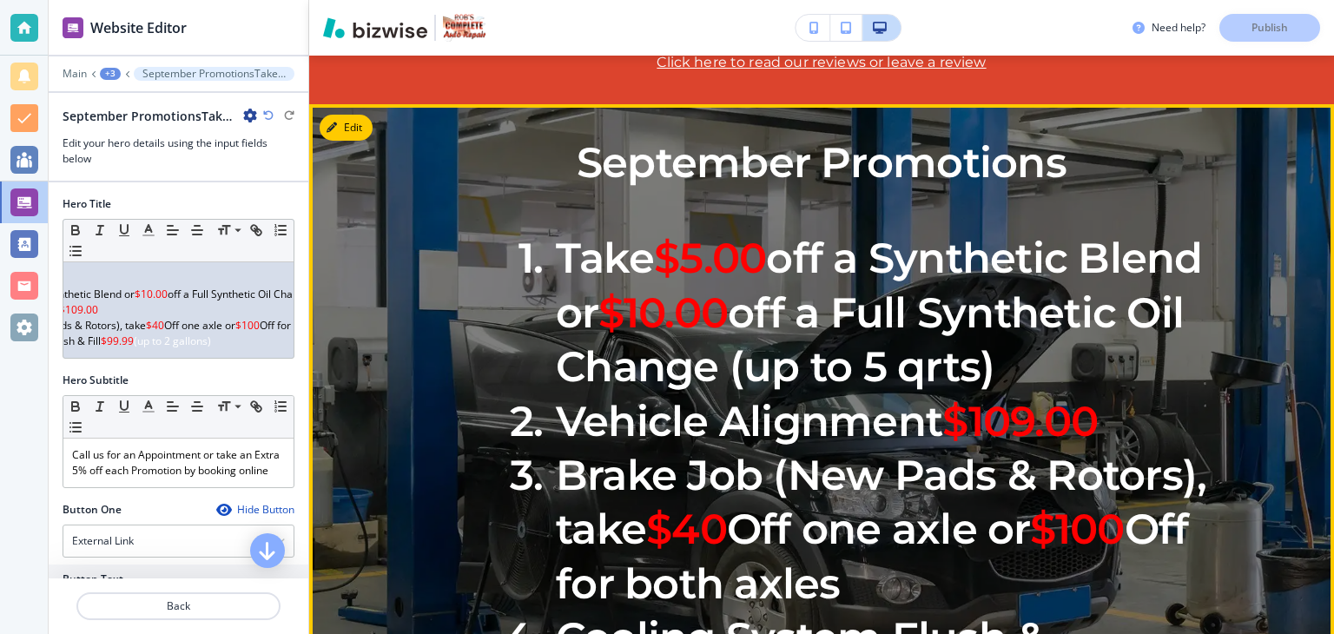
click at [577, 393] on li "Take $5.00 off a Synthetic Blend or $10.00 off a Full Synthetic Oil Change (up …" at bounding box center [852, 312] width 719 height 162
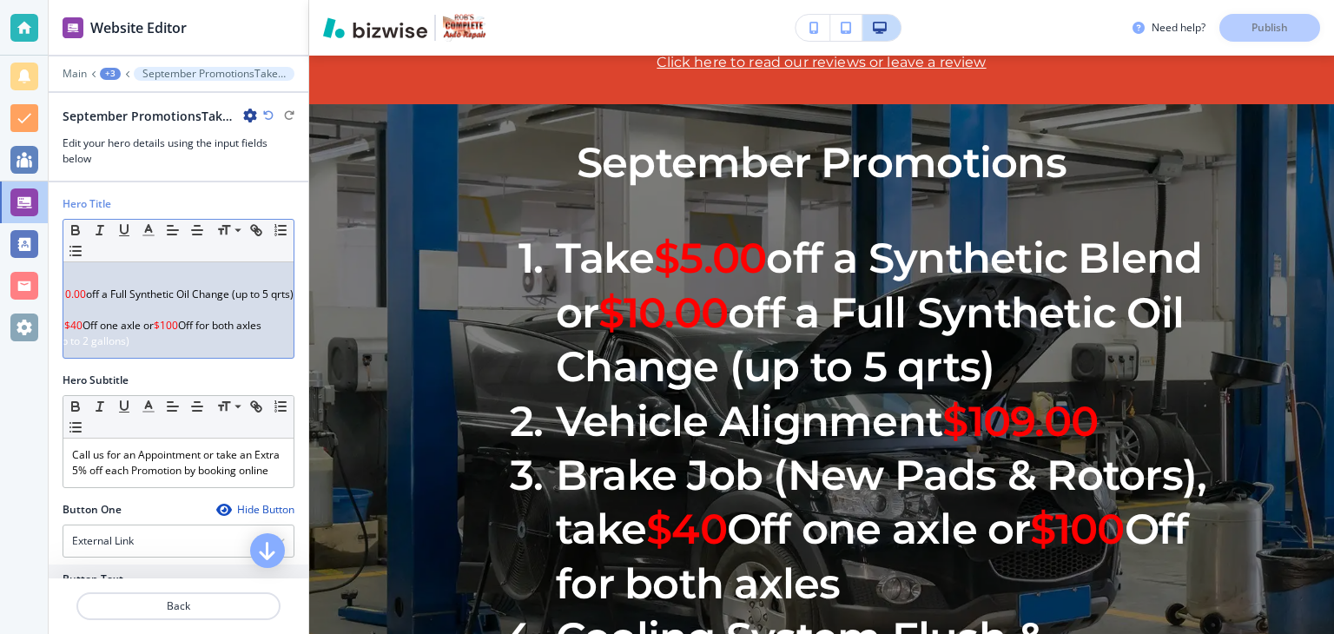
scroll to position [0, 237]
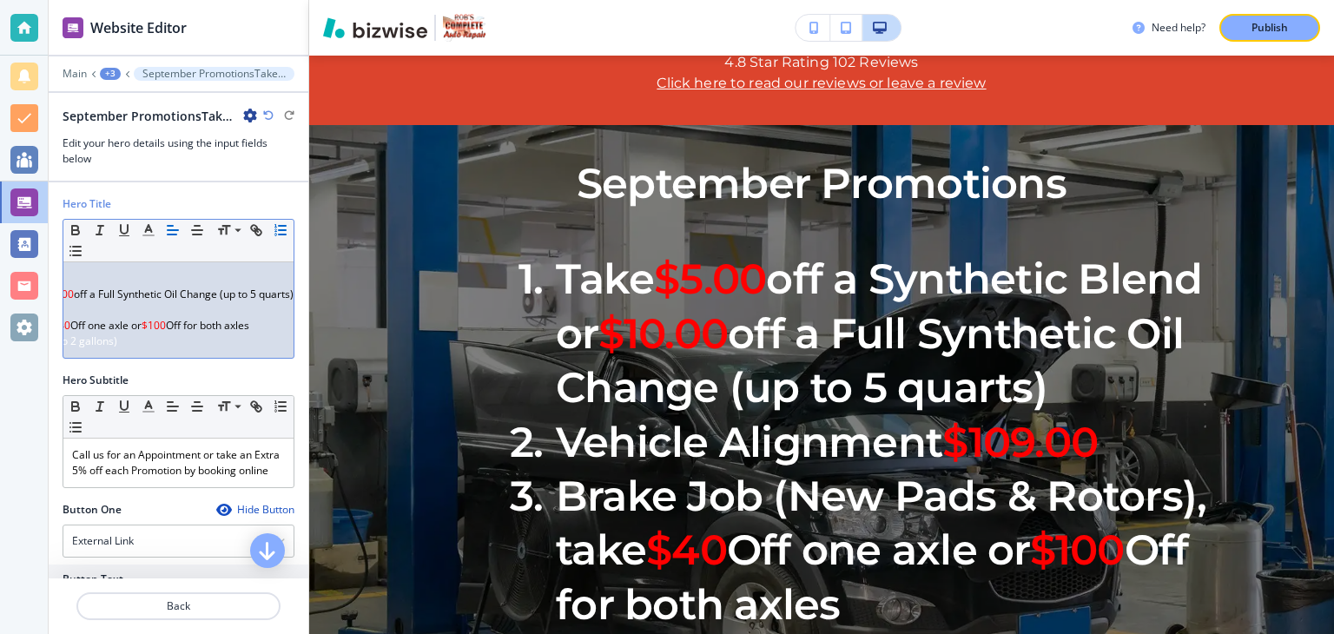
scroll to position [0, 0]
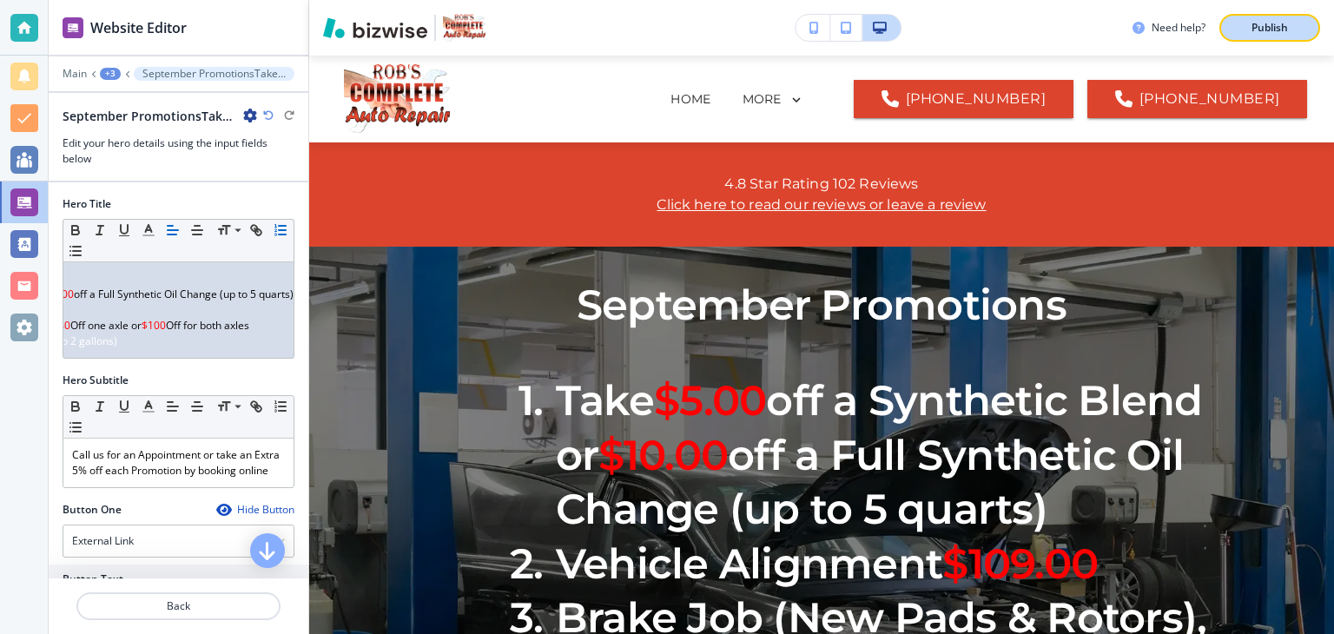
click at [1284, 25] on p "Publish" at bounding box center [1270, 28] width 36 height 16
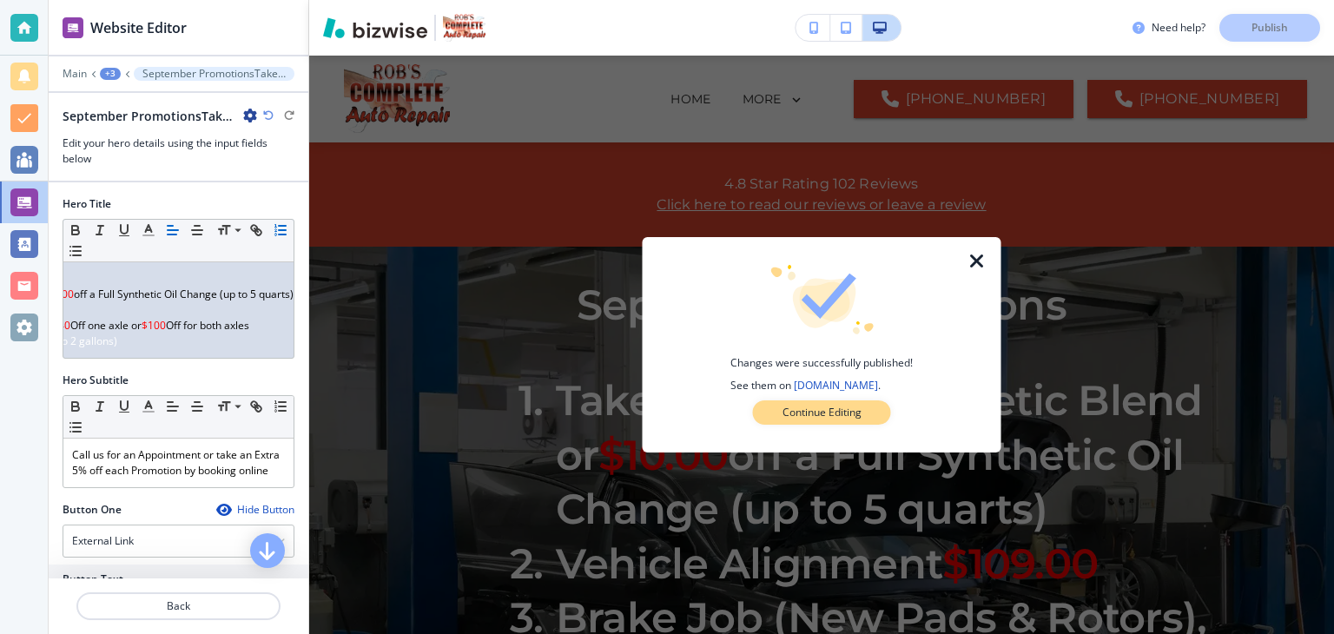
click at [858, 417] on p "Continue Editing" at bounding box center [822, 413] width 79 height 16
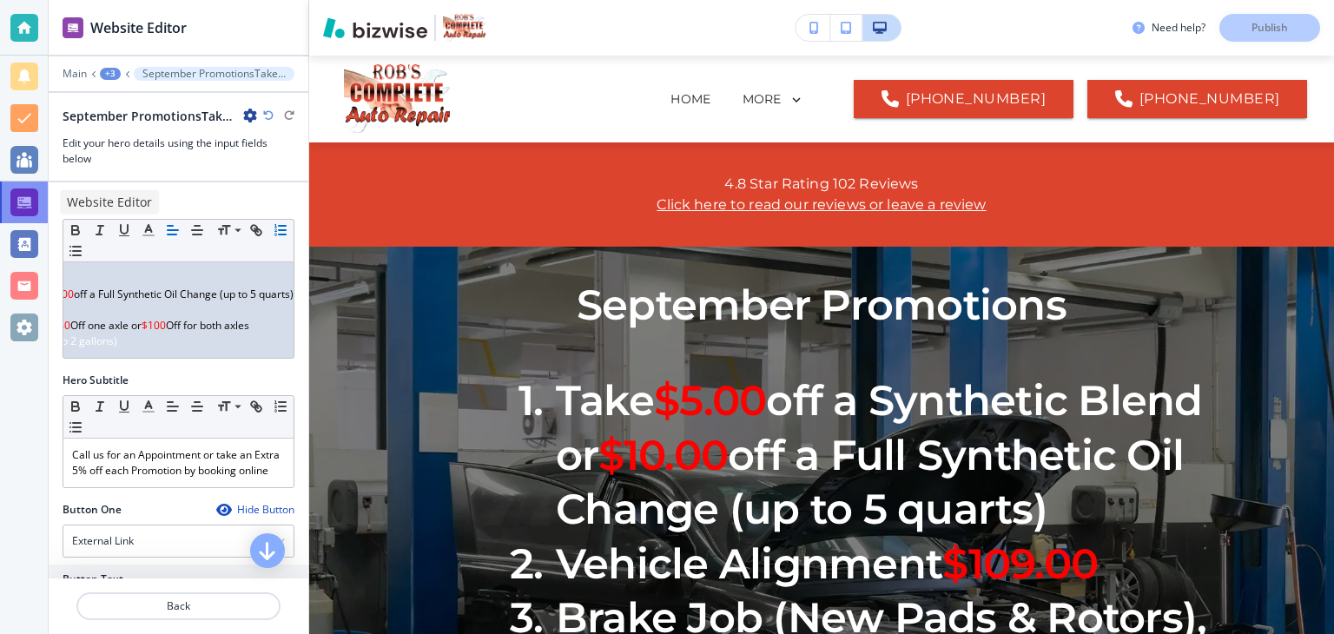
click at [31, 202] on div at bounding box center [24, 202] width 28 height 28
